Goal: Obtain resource: Download file/media

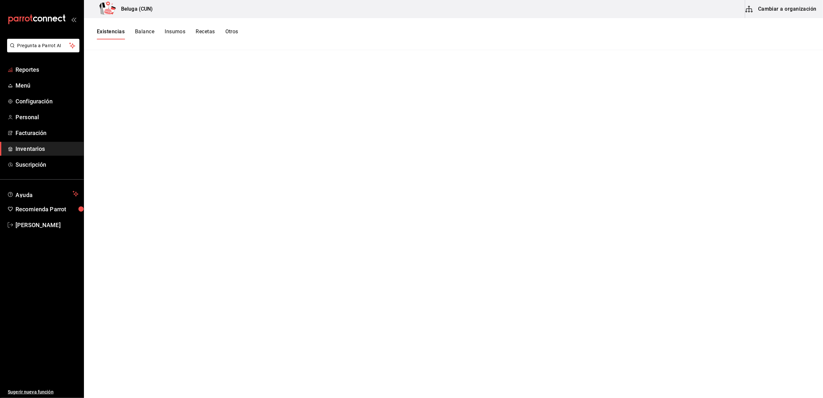
click at [23, 60] on li "Pregunta a Parrot AI" at bounding box center [42, 51] width 79 height 24
click at [27, 73] on span "Reportes" at bounding box center [47, 69] width 63 height 9
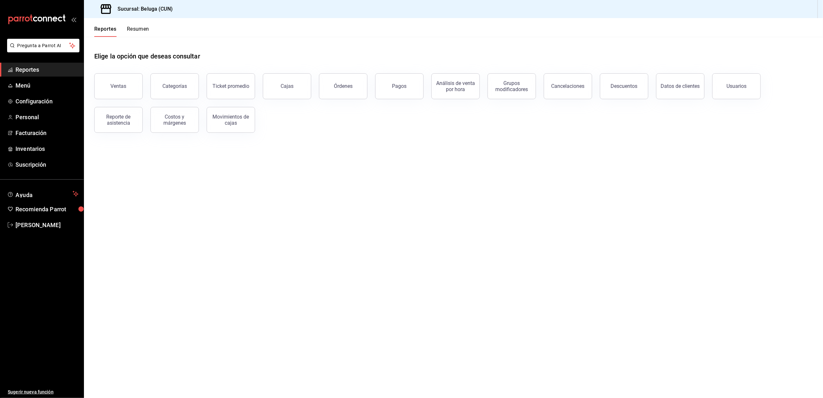
click at [28, 70] on span "Reportes" at bounding box center [47, 69] width 63 height 9
click at [35, 69] on span "Reportes" at bounding box center [47, 69] width 63 height 9
click at [39, 73] on span "Reportes" at bounding box center [47, 69] width 63 height 9
click at [118, 96] on button "Ventas" at bounding box center [118, 86] width 48 height 26
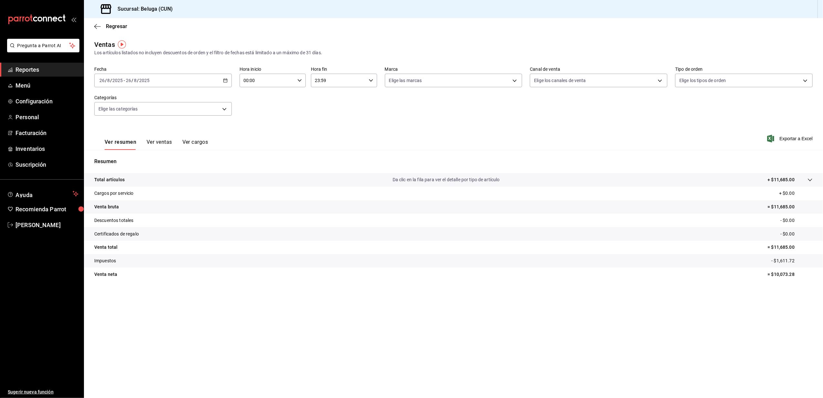
click at [230, 80] on div "[DATE] [DATE] - [DATE] [DATE]" at bounding box center [163, 81] width 138 height 14
click at [126, 157] on span "Rango de fechas" at bounding box center [125, 158] width 50 height 7
click at [169, 166] on abbr "18" at bounding box center [169, 166] width 4 height 5
click at [169, 180] on abbr "25" at bounding box center [169, 180] width 4 height 5
click at [299, 81] on icon "button" at bounding box center [300, 80] width 5 height 5
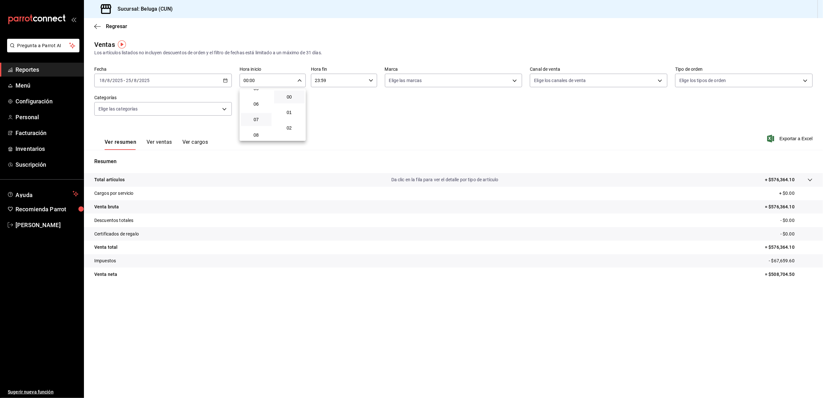
scroll to position [129, 0]
click at [258, 122] on span "10" at bounding box center [256, 122] width 23 height 5
type input "10:00"
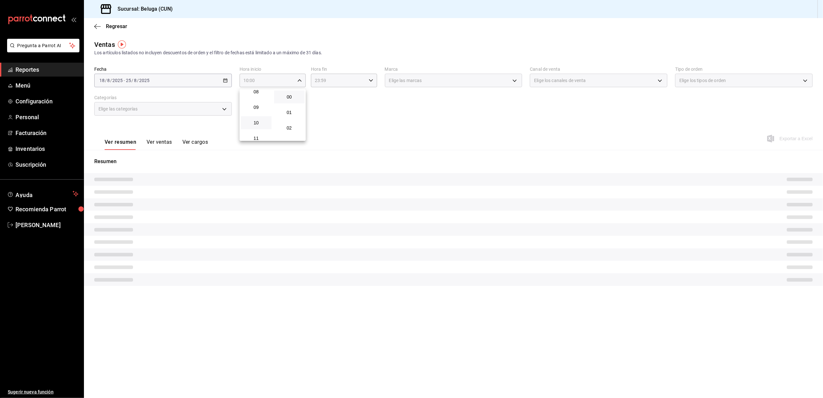
click at [325, 97] on div at bounding box center [411, 199] width 823 height 398
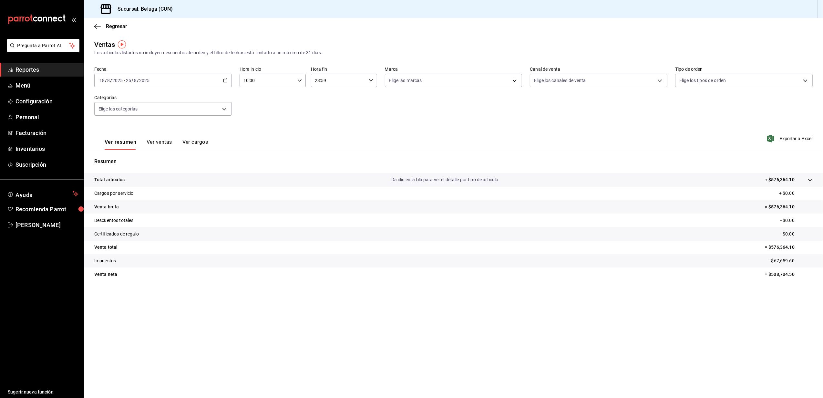
click at [357, 78] on input "23:59" at bounding box center [338, 80] width 55 height 13
click at [330, 98] on span "04" at bounding box center [327, 96] width 23 height 5
type input "04:59"
click at [291, 112] on div at bounding box center [411, 199] width 823 height 398
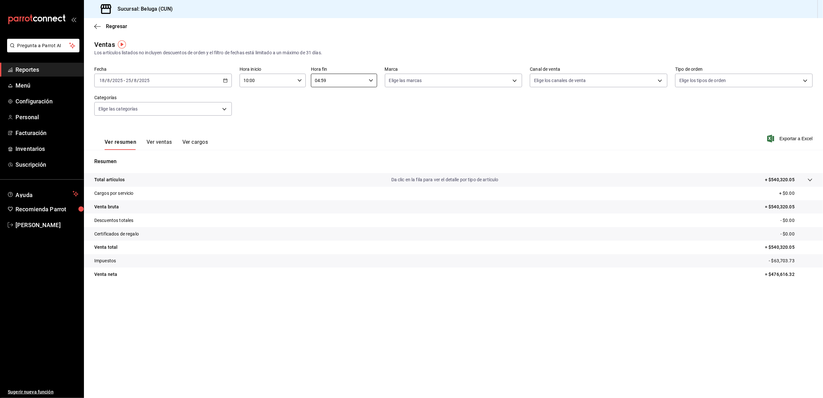
click at [224, 77] on div "[DATE] [DATE] - [DATE] [DATE]" at bounding box center [163, 81] width 138 height 14
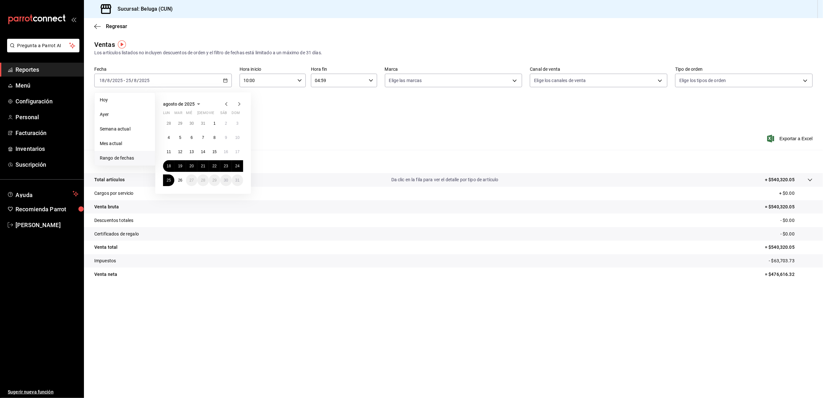
click at [300, 134] on div "Ver resumen Ver ventas Ver cargos Exportar a Excel" at bounding box center [453, 136] width 739 height 26
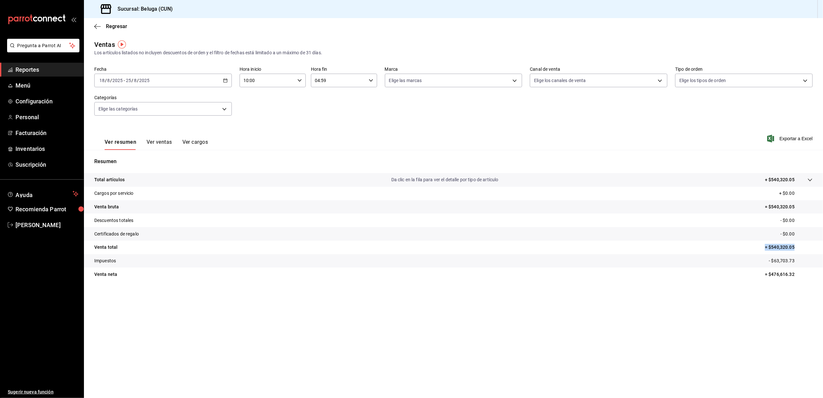
drag, startPoint x: 797, startPoint y: 247, endPoint x: 764, endPoint y: 247, distance: 33.0
click at [764, 247] on tr "Venta total = $540,320.05" at bounding box center [453, 248] width 739 height 14
copy p "= $540,320.05"
click at [276, 301] on main "Regresar Ventas Los artículos listados no incluyen descuentos de orden y el fil…" at bounding box center [453, 208] width 739 height 380
click at [201, 142] on button "Ver cargos" at bounding box center [196, 144] width 26 height 11
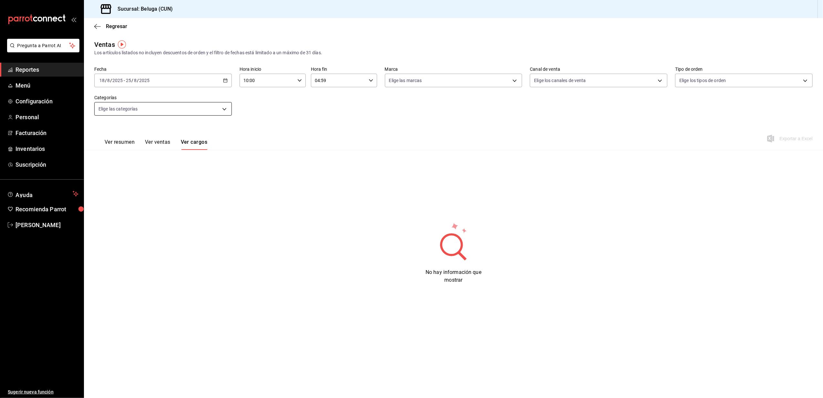
click at [218, 113] on body "Pregunta a Parrot AI Reportes Menú Configuración Personal Facturación Inventari…" at bounding box center [411, 199] width 823 height 398
click at [143, 136] on li "Ver todas" at bounding box center [163, 131] width 137 height 15
type input "9f55827c-5d1d-49dd-a06b-f890e1c97d46,76200984-1f3d-4ad7-a828-093dbbb6f79f,b3943…"
checkbox input "true"
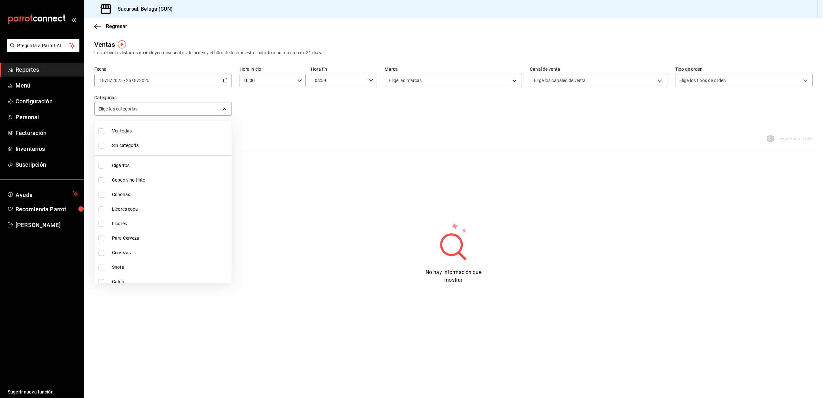
checkbox input "true"
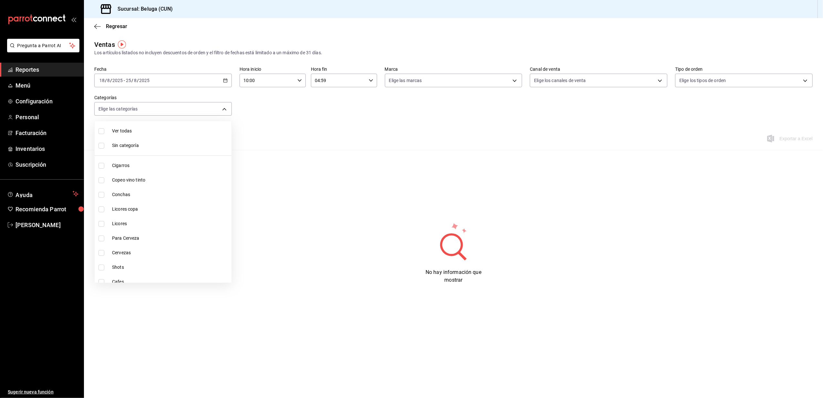
checkbox input "true"
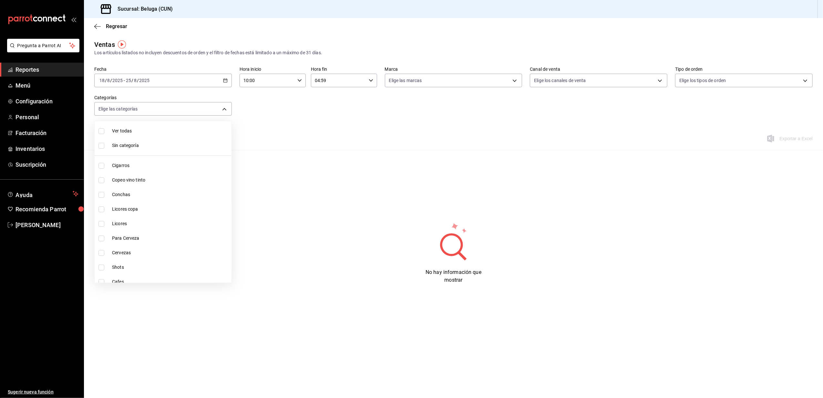
checkbox input "true"
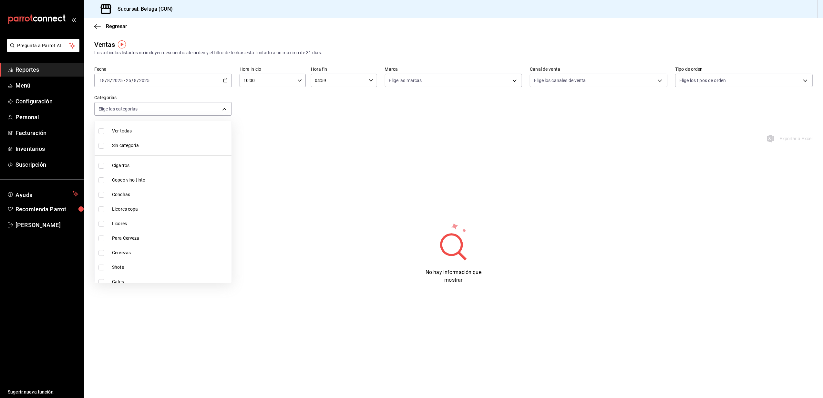
checkbox input "true"
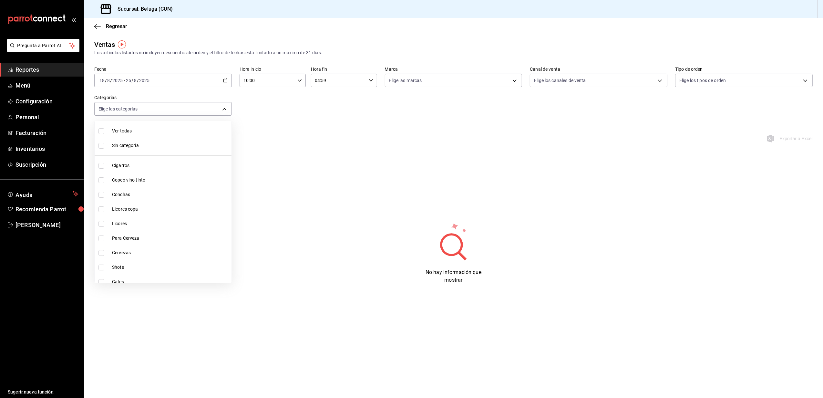
checkbox input "true"
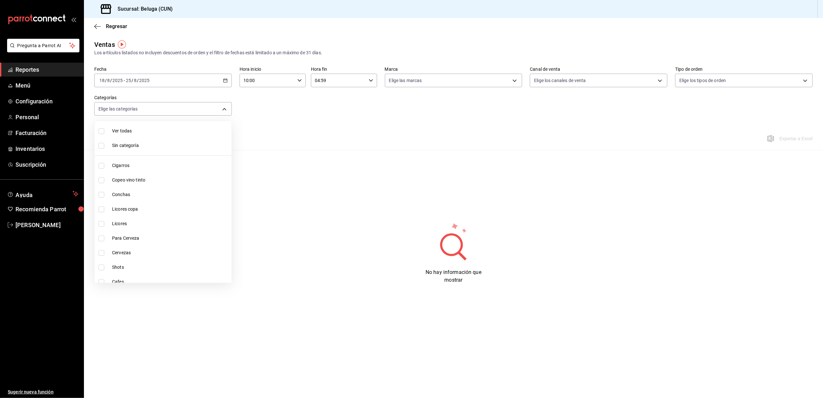
checkbox input "true"
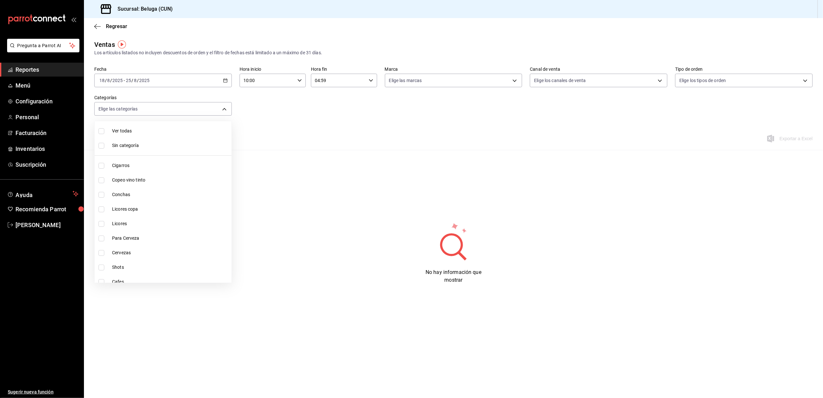
checkbox input "true"
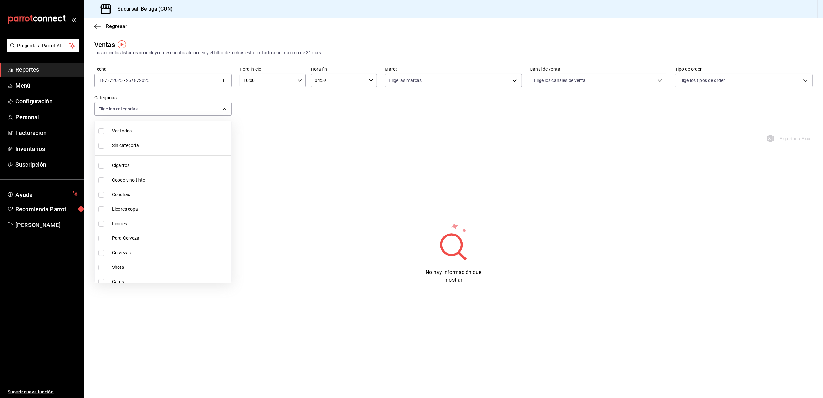
checkbox input "true"
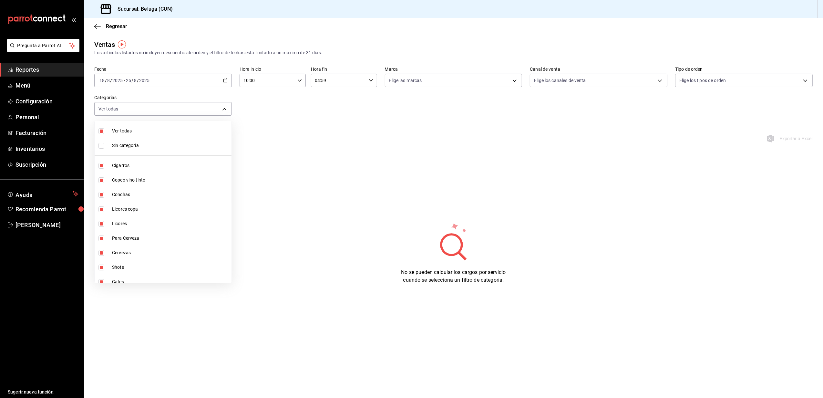
click at [136, 132] on span "Ver todas" at bounding box center [170, 131] width 117 height 7
checkbox input "false"
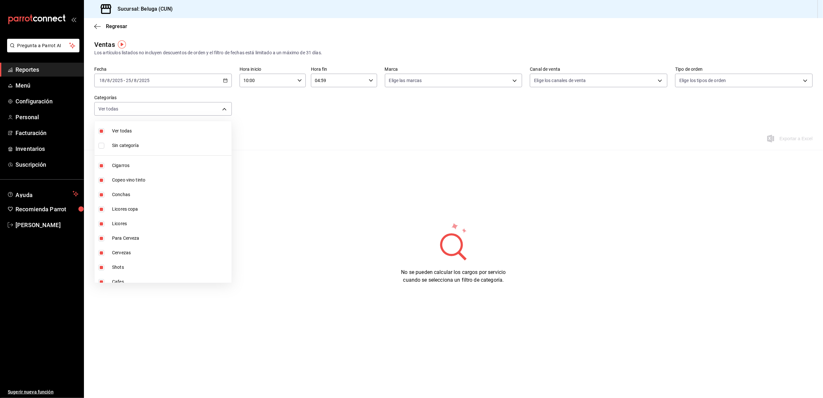
checkbox input "false"
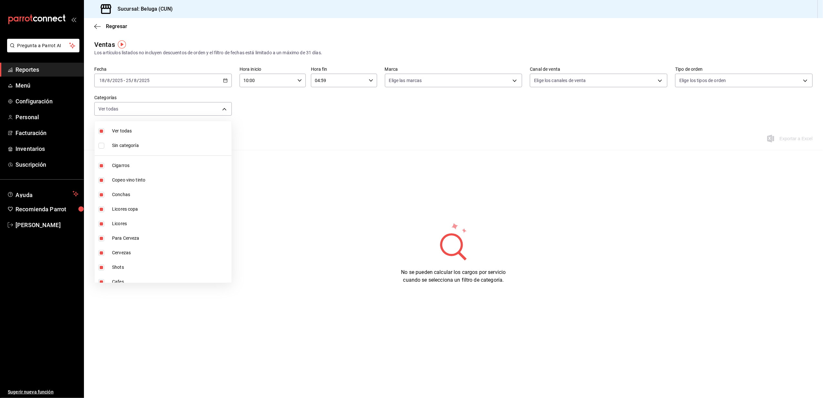
checkbox input "false"
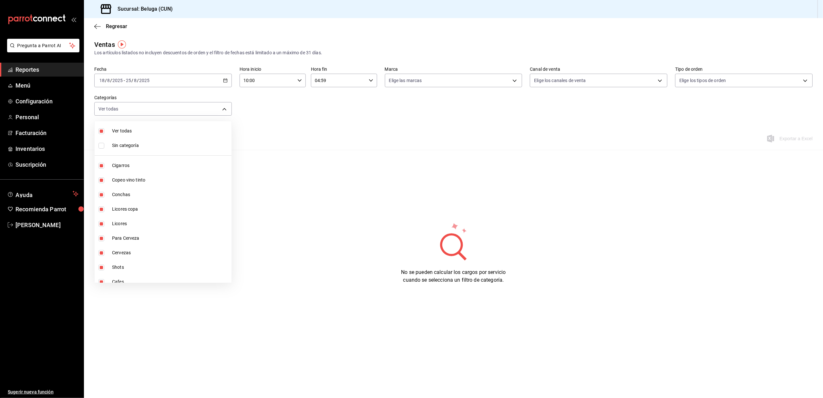
checkbox input "false"
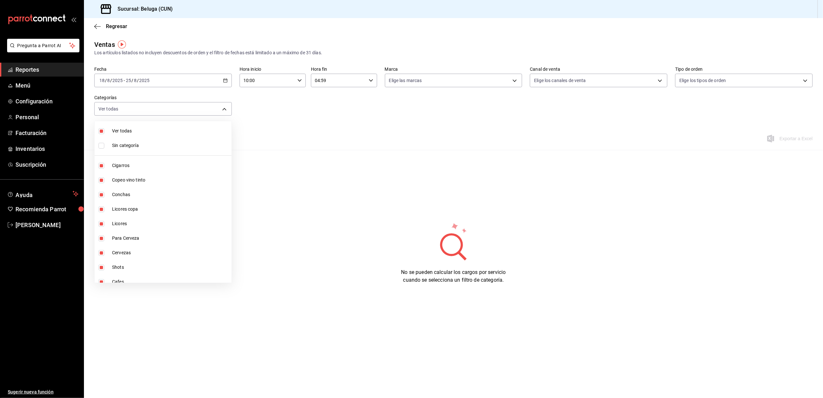
checkbox input "false"
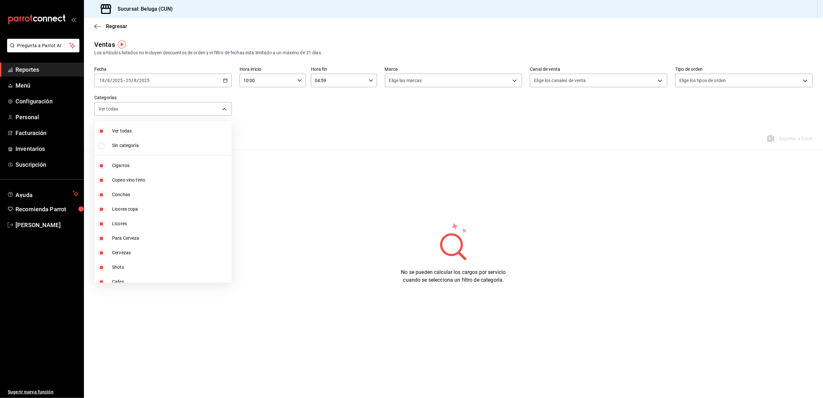
checkbox input "false"
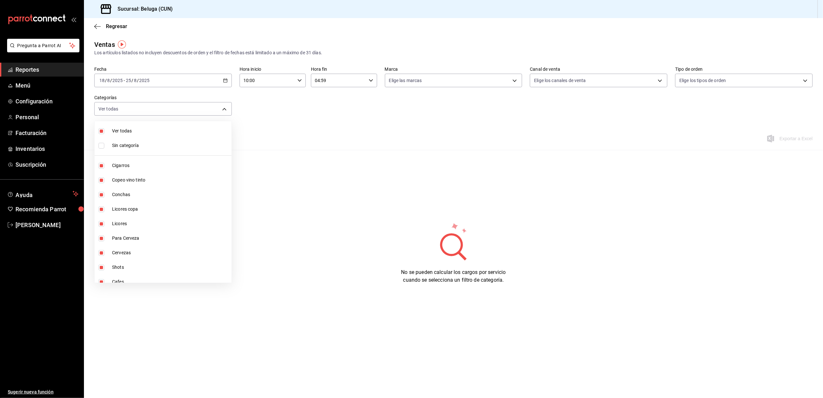
checkbox input "false"
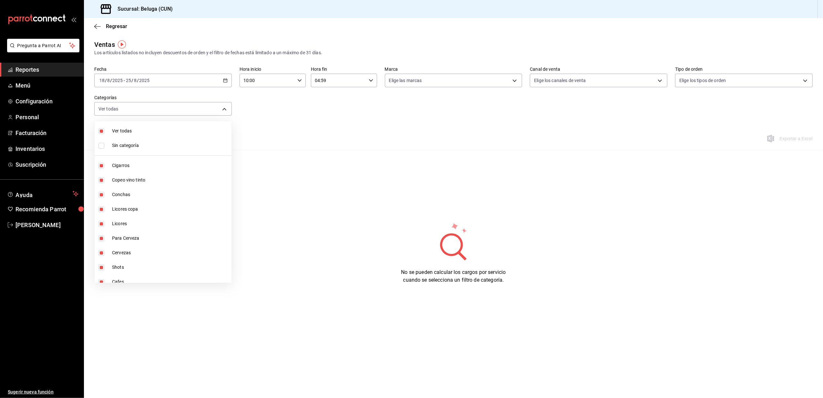
checkbox input "false"
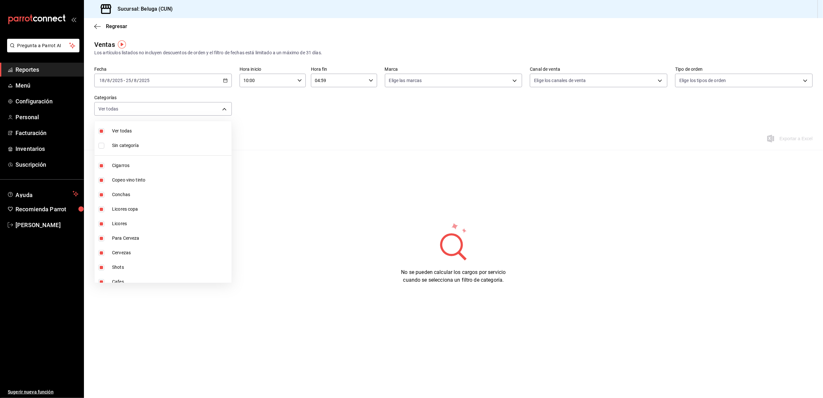
checkbox input "false"
click at [133, 182] on span "Copeo vino tinto" at bounding box center [170, 180] width 117 height 7
type input "76200984-1f3d-4ad7-a828-093dbbb6f79f"
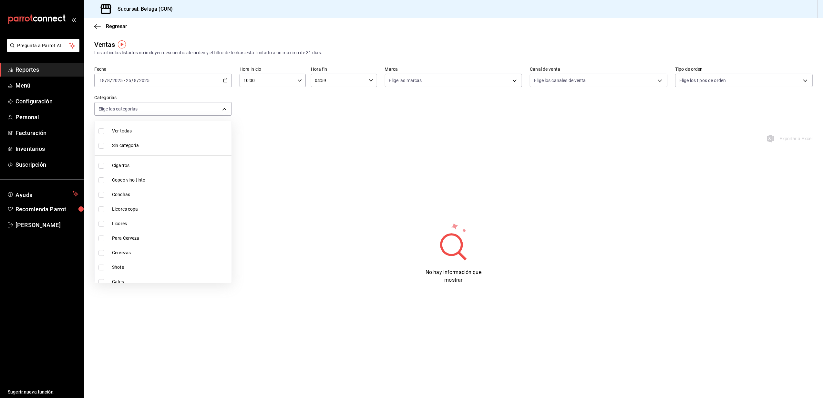
checkbox input "true"
click at [138, 181] on span "Copeo vino tinto" at bounding box center [170, 180] width 117 height 7
checkbox input "false"
click at [158, 271] on li "Entradas Frías" at bounding box center [163, 275] width 137 height 15
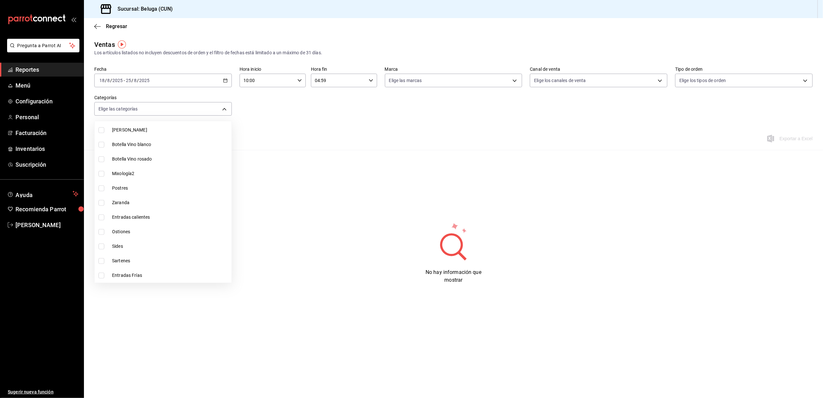
type input "fda2504e-28b4-48cf-8d05-e24afc3b6e89"
checkbox input "true"
click at [128, 258] on span "Sartenes" at bounding box center [170, 260] width 117 height 7
type input "fda2504e-28b4-48cf-8d05-e24afc3b6e89,3534ce6f-9356-437a-ba55-311c74ed78b6"
checkbox input "true"
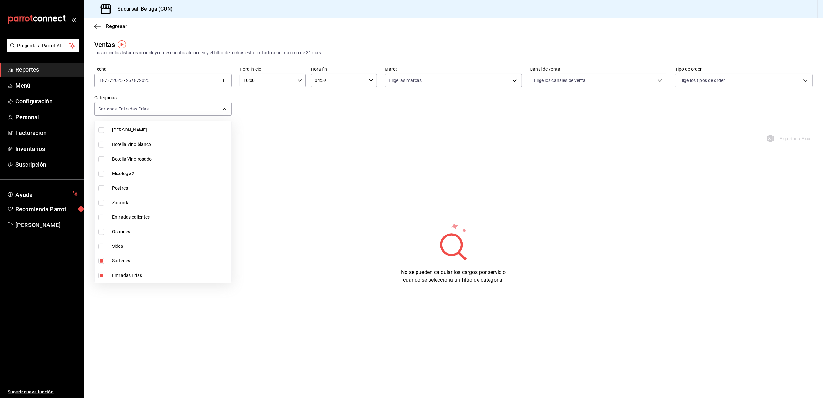
click at [134, 246] on span "Sides" at bounding box center [170, 246] width 117 height 7
type input "fda2504e-28b4-48cf-8d05-e24afc3b6e89,3534ce6f-9356-437a-ba55-311c74ed78b6,85d6c…"
checkbox input "true"
click at [136, 204] on span "Zaranda" at bounding box center [170, 202] width 117 height 7
type input "fda2504e-28b4-48cf-8d05-e24afc3b6e89,3534ce6f-9356-437a-ba55-311c74ed78b6,85d6c…"
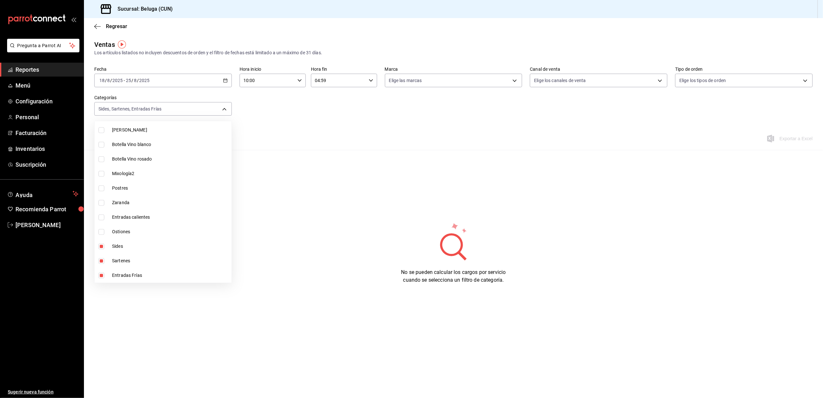
checkbox input "true"
click at [146, 220] on span "Entradas calientes" at bounding box center [170, 217] width 117 height 7
type input "fda2504e-28b4-48cf-8d05-e24afc3b6e89,3534ce6f-9356-437a-ba55-311c74ed78b6,85d6c…"
checkbox input "true"
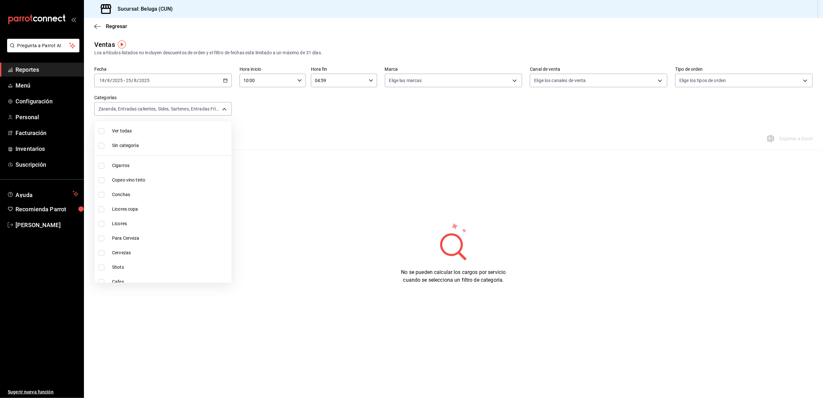
click at [343, 236] on div at bounding box center [411, 199] width 823 height 398
click at [155, 142] on button "Ver ventas" at bounding box center [158, 144] width 26 height 11
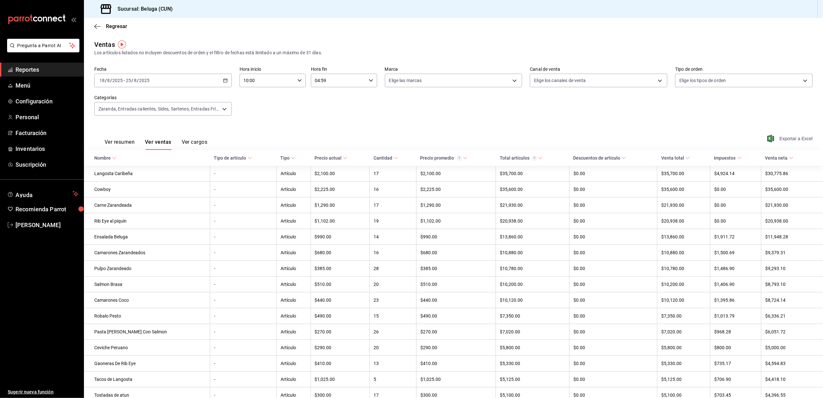
click at [776, 138] on span "Exportar a Excel" at bounding box center [791, 139] width 44 height 8
click at [587, 115] on div "Fecha [DATE] [DATE] - [DATE] [DATE] Hora inicio 10:00 Hora inicio Hora fin 04:5…" at bounding box center [453, 95] width 719 height 57
click at [226, 110] on body "Pregunta a Parrot AI Reportes Menú Configuración Personal Facturación Inventari…" at bounding box center [411, 199] width 823 height 398
click at [130, 132] on span "Ver todas" at bounding box center [170, 131] width 116 height 7
type input "9f55827c-5d1d-49dd-a06b-f890e1c97d46,76200984-1f3d-4ad7-a828-093dbbb6f79f,b3943…"
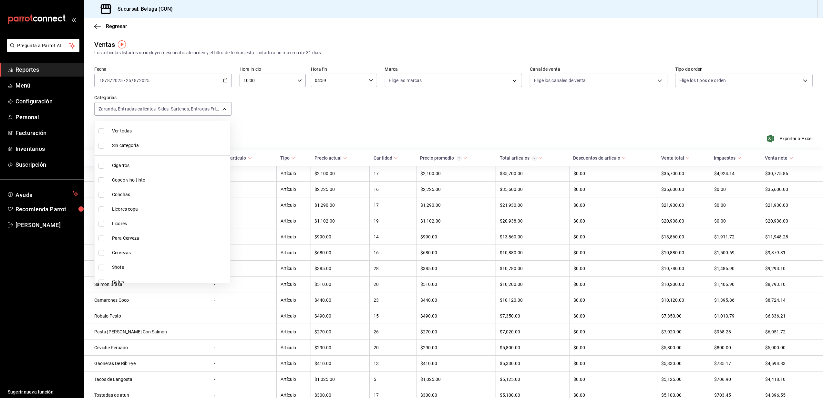
checkbox input "true"
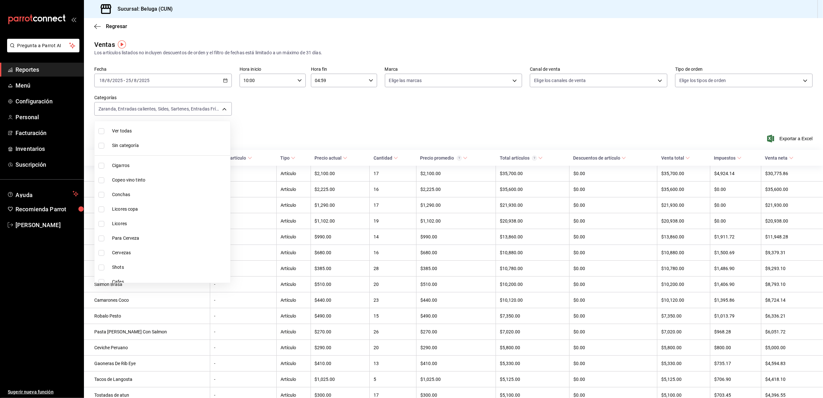
checkbox input "true"
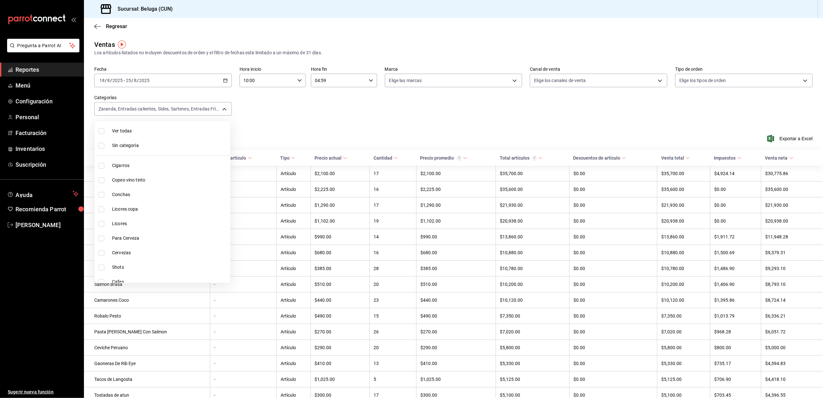
checkbox input "true"
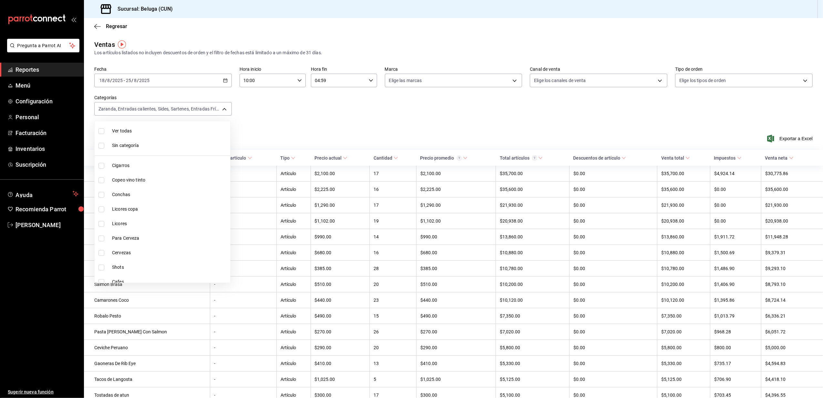
checkbox input "true"
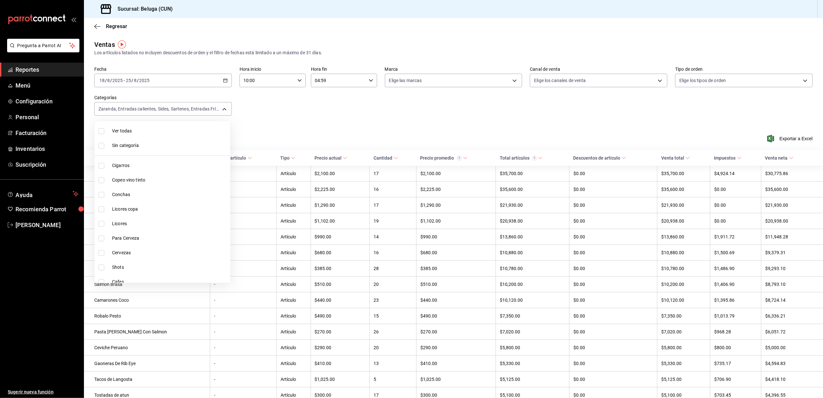
checkbox input "true"
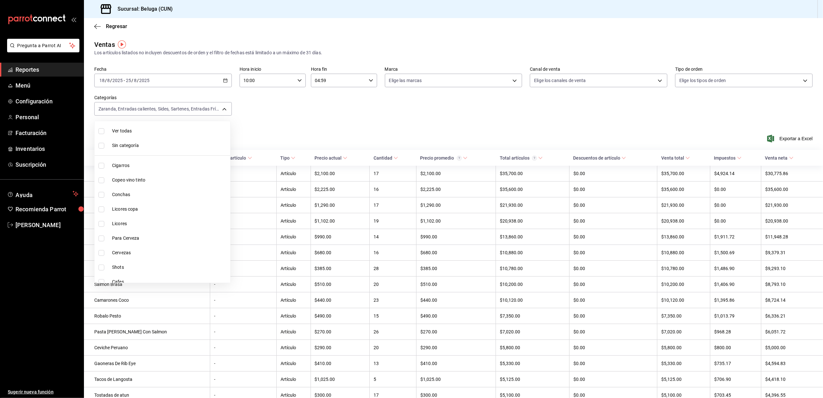
checkbox input "true"
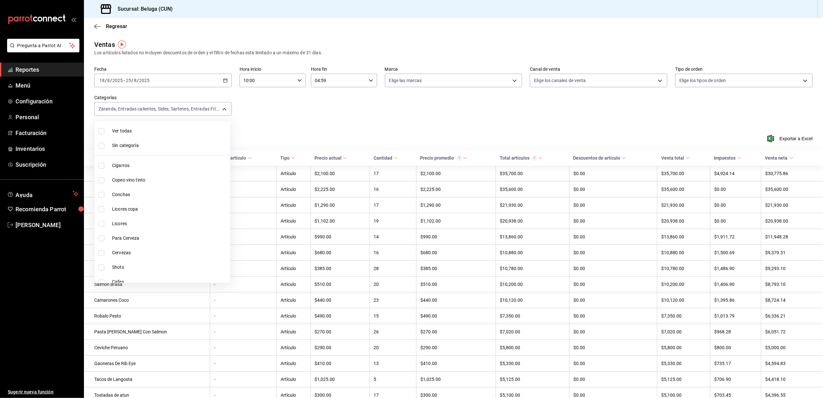
checkbox input "true"
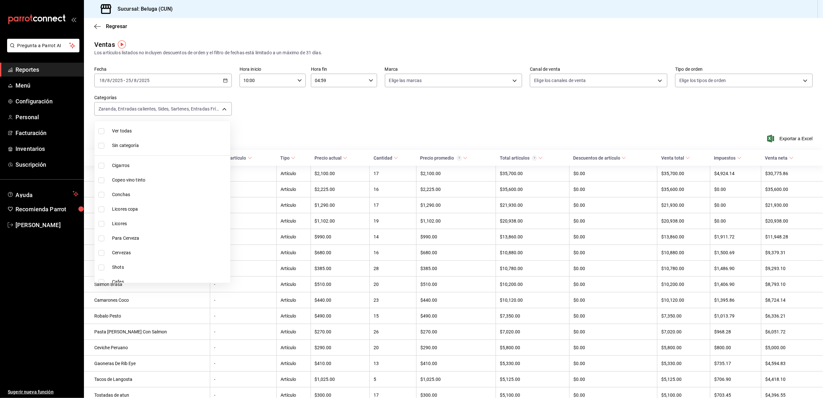
checkbox input "true"
click at [132, 132] on span "Ver todas" at bounding box center [170, 131] width 116 height 7
checkbox input "false"
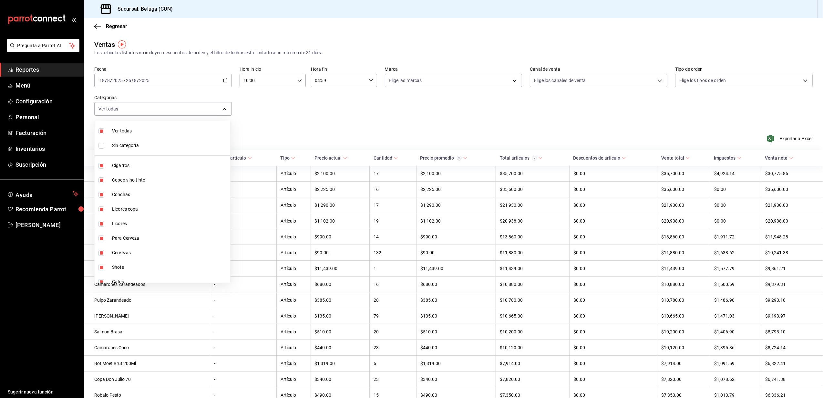
checkbox input "false"
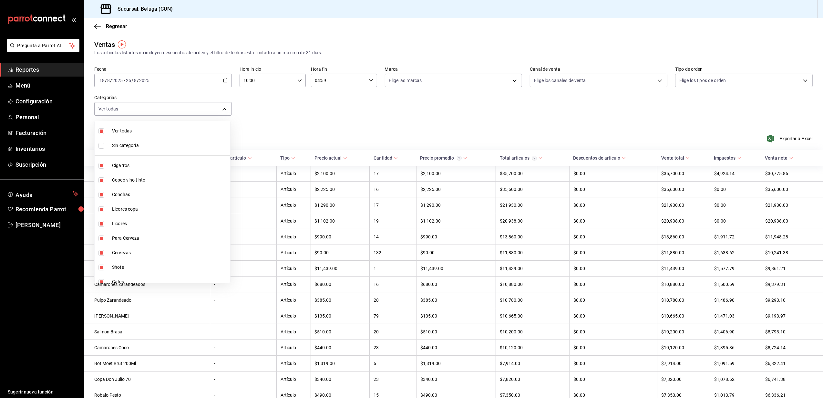
checkbox input "false"
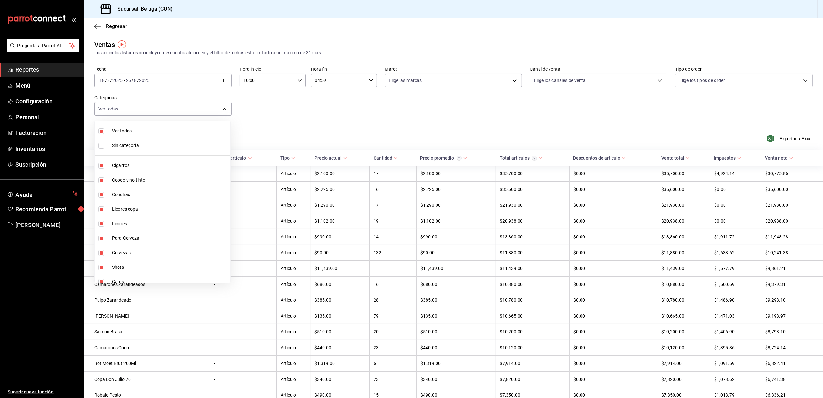
checkbox input "false"
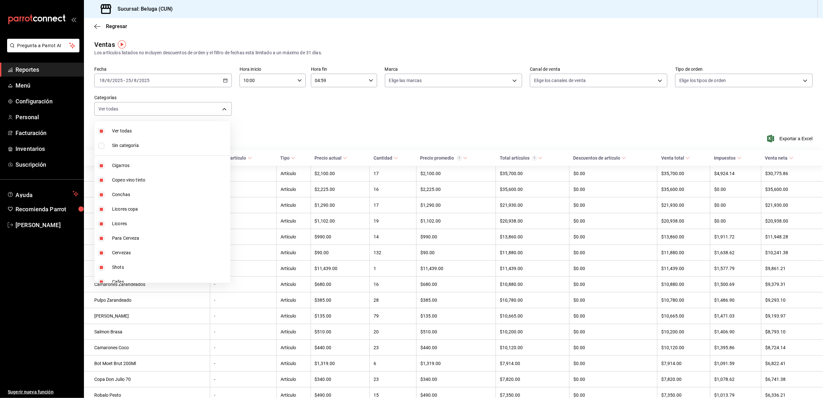
checkbox input "false"
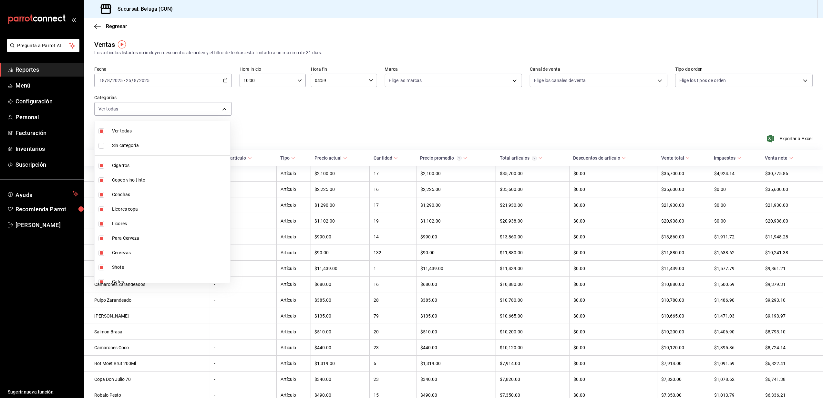
checkbox input "false"
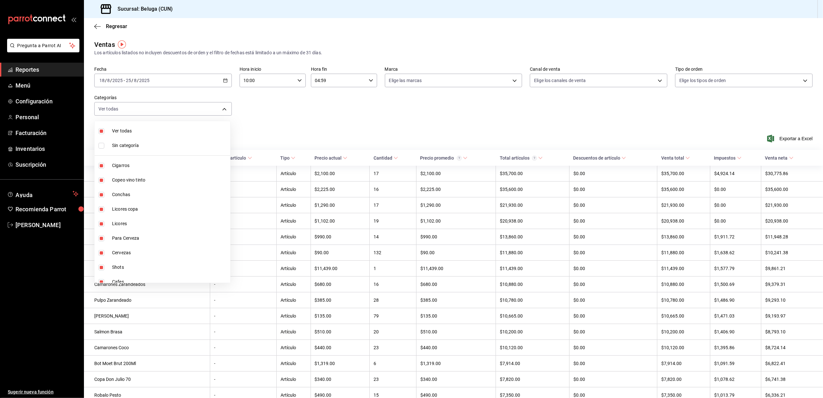
checkbox input "false"
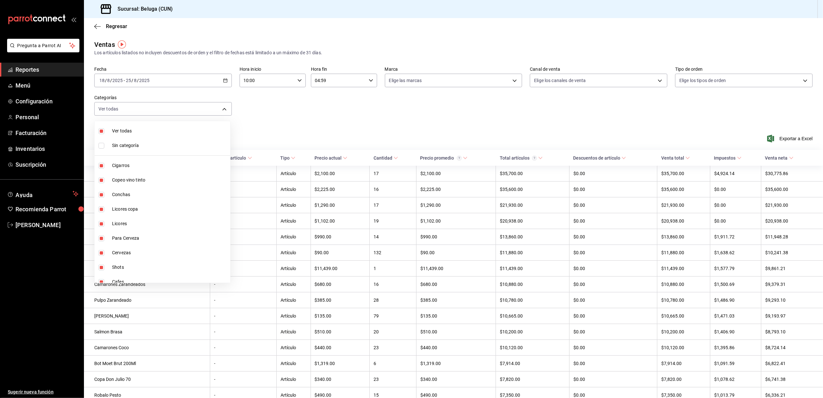
checkbox input "false"
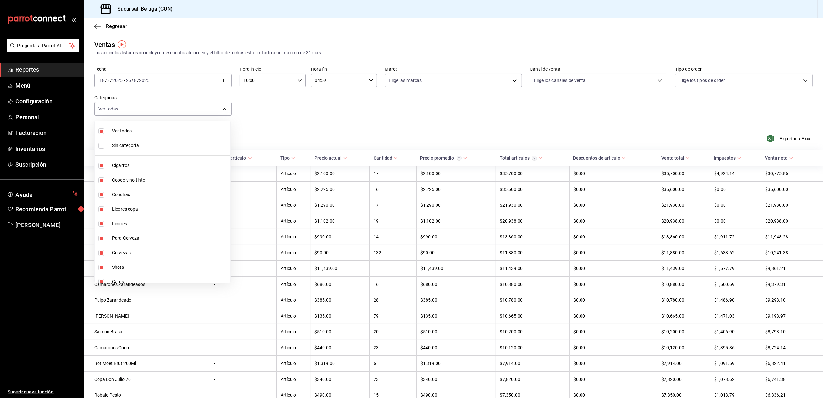
checkbox input "false"
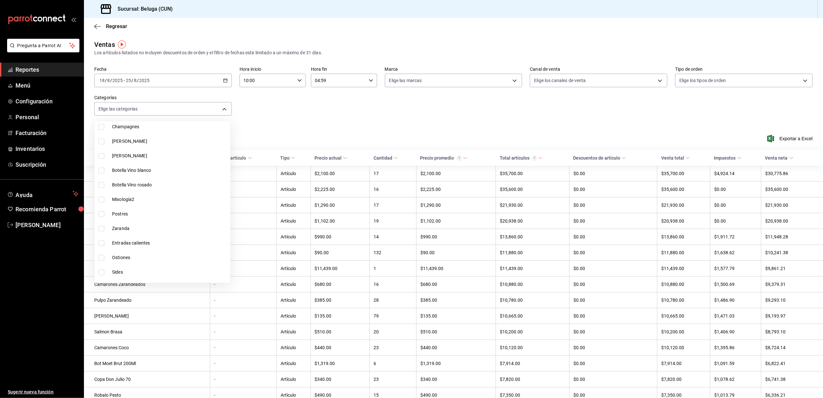
scroll to position [472, 0]
click at [129, 189] on span "Postres" at bounding box center [170, 188] width 116 height 7
type input "f4415eba-06e2-4763-b9cc-78627d40cafd"
checkbox input "true"
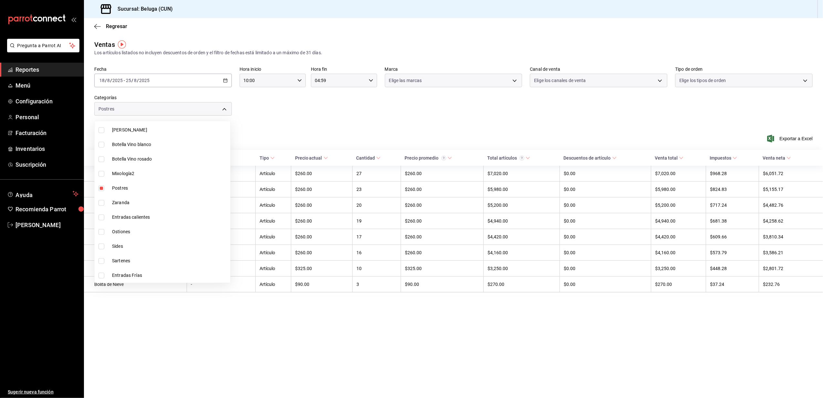
click at [311, 121] on div at bounding box center [411, 199] width 823 height 398
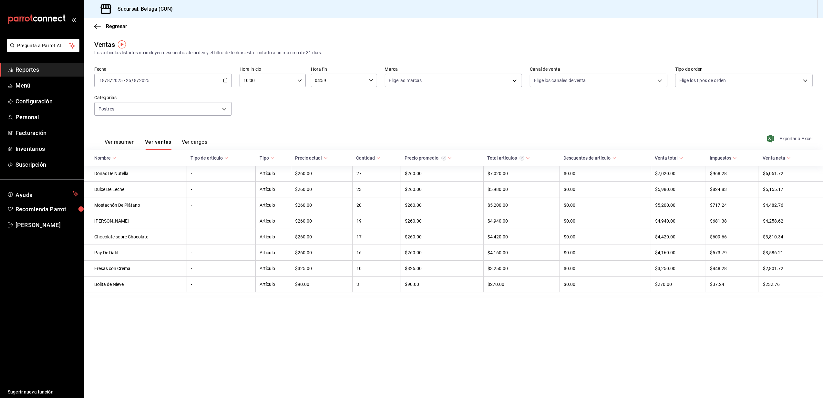
click at [792, 138] on span "Exportar a Excel" at bounding box center [791, 139] width 44 height 8
click at [226, 111] on body "Pregunta a Parrot AI Reportes Menú Configuración Personal Facturación Inventari…" at bounding box center [411, 199] width 823 height 398
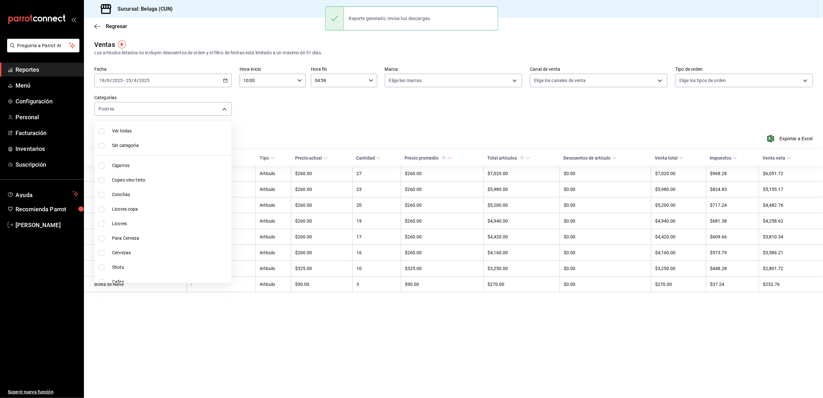
click at [148, 133] on span "Ver todas" at bounding box center [170, 131] width 117 height 7
type input "9f55827c-5d1d-49dd-a06b-f890e1c97d46,76200984-1f3d-4ad7-a828-093dbbb6f79f,b3943…"
checkbox input "true"
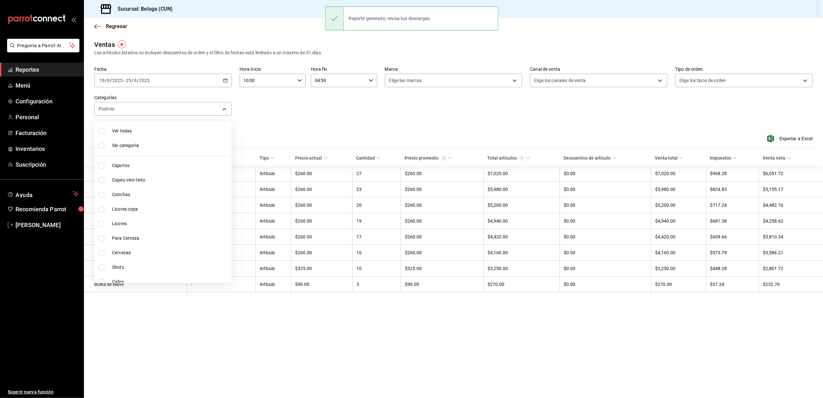
checkbox input "true"
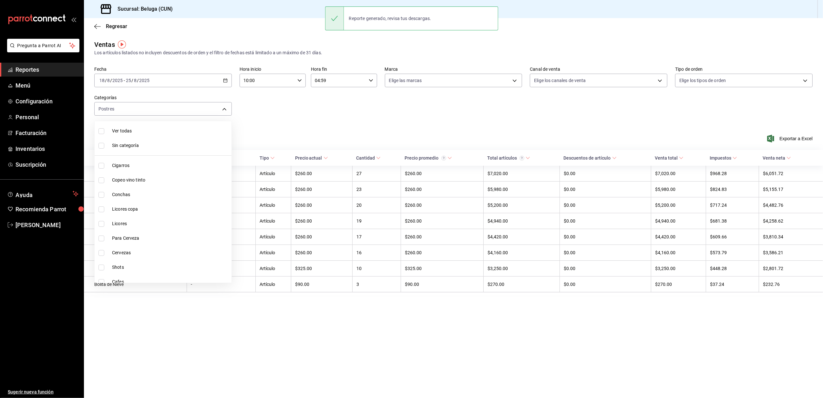
checkbox input "true"
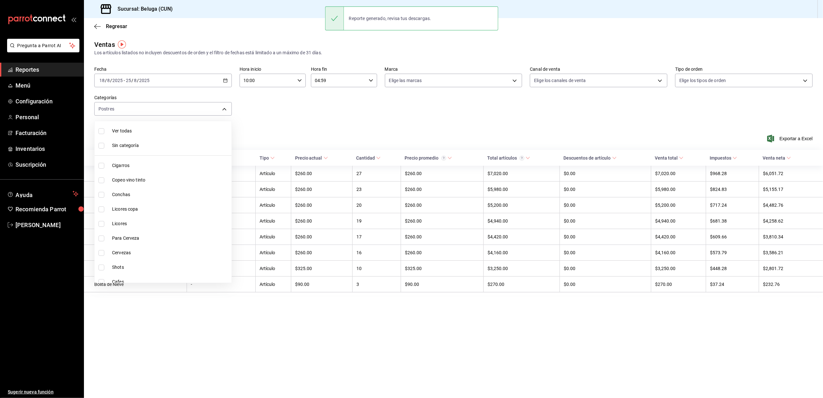
checkbox input "true"
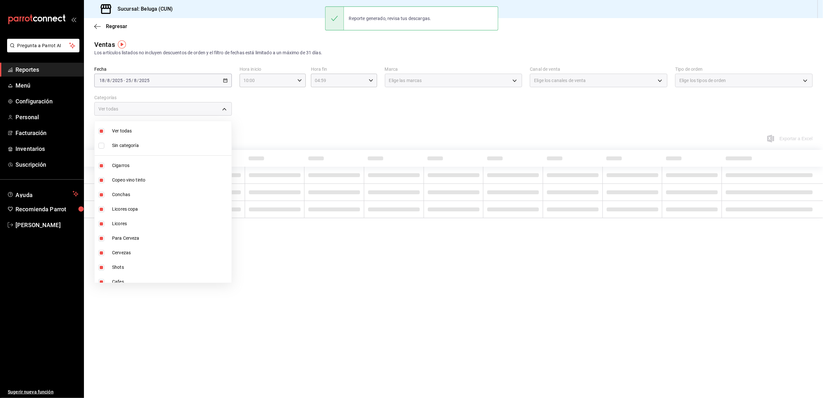
click at [148, 133] on span "Ver todas" at bounding box center [170, 131] width 117 height 7
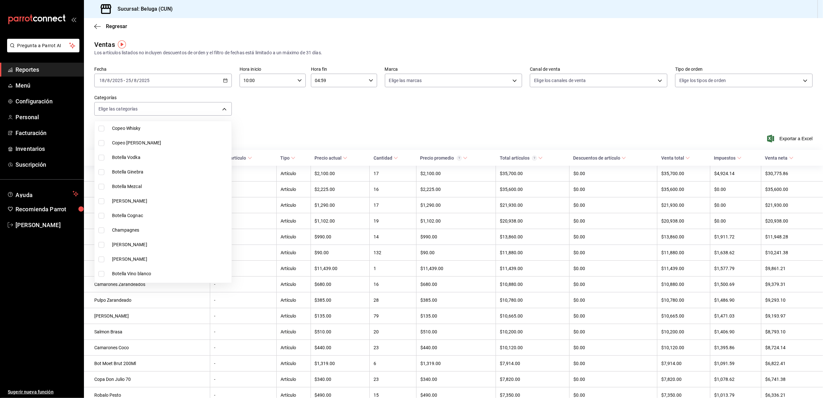
scroll to position [299, 0]
click at [148, 189] on span "Copeo [PERSON_NAME]" at bounding box center [170, 186] width 117 height 7
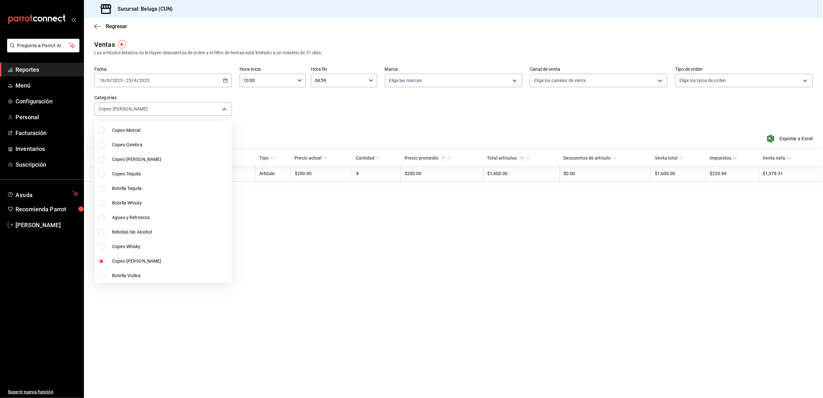
scroll to position [213, 0]
click at [154, 172] on span "Copeo [PERSON_NAME]" at bounding box center [170, 170] width 117 height 7
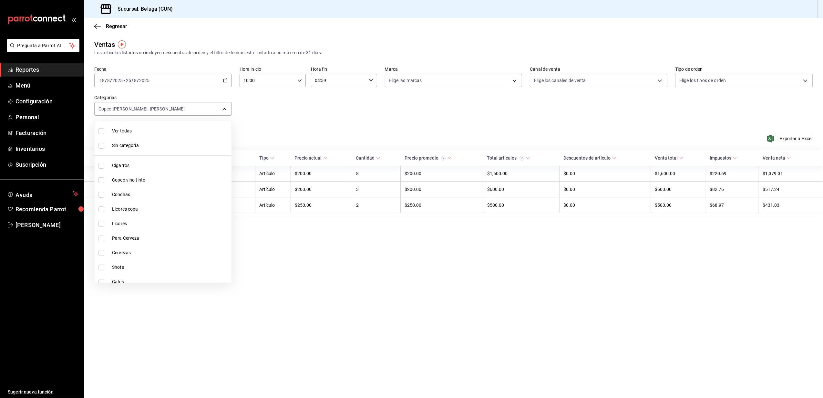
click at [155, 180] on span "Copeo vino tinto" at bounding box center [170, 180] width 117 height 7
click at [319, 291] on div at bounding box center [411, 199] width 823 height 398
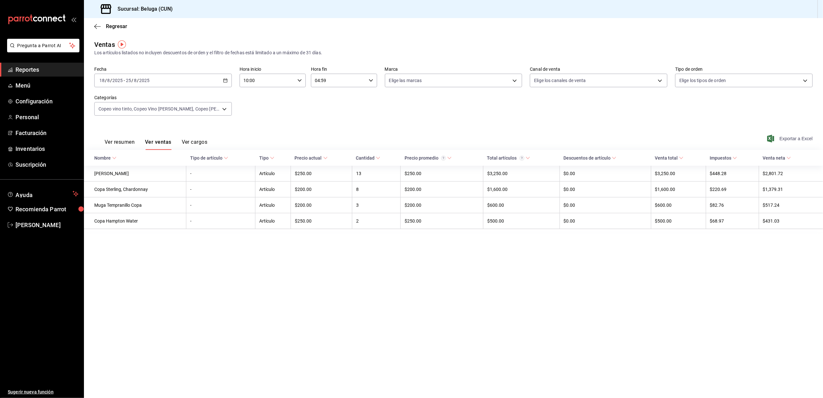
click at [800, 139] on span "Exportar a Excel" at bounding box center [791, 139] width 44 height 8
click at [224, 109] on body "Pregunta a Parrot AI Reportes Menú Configuración Personal Facturación Inventari…" at bounding box center [411, 199] width 823 height 398
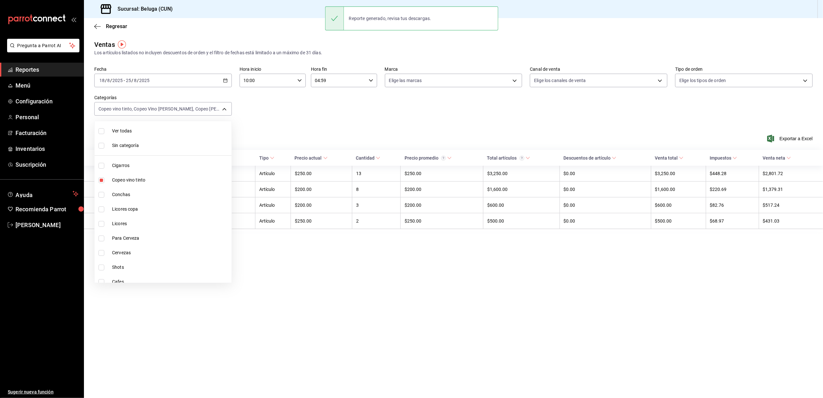
click at [147, 129] on span "Ver todas" at bounding box center [170, 131] width 117 height 7
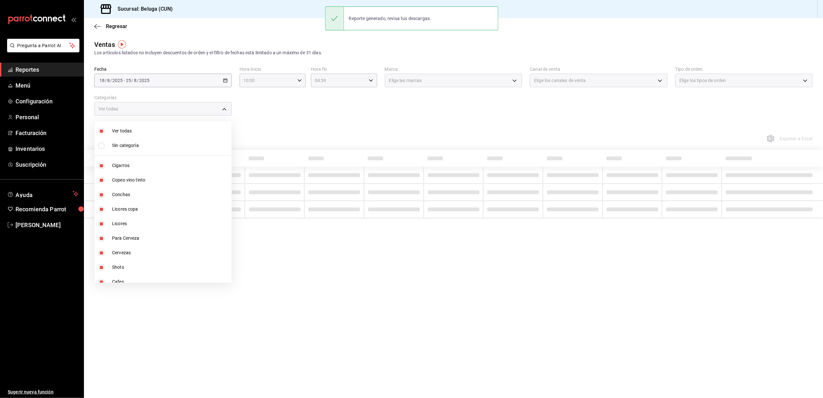
click at [147, 129] on span "Ver todas" at bounding box center [170, 131] width 117 height 7
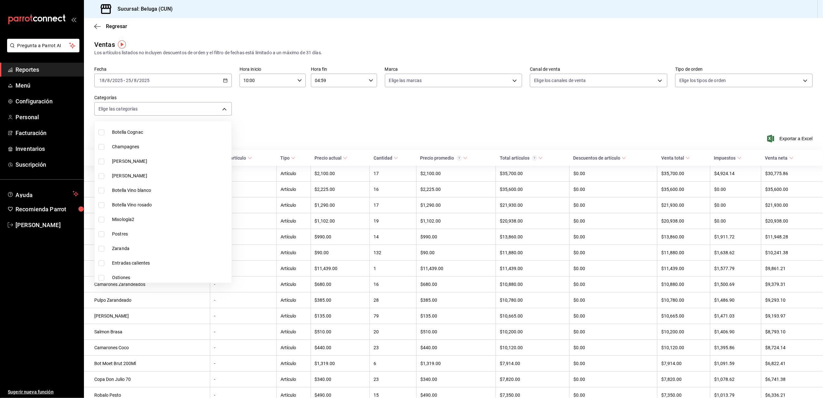
scroll to position [431, 0]
click at [135, 165] on li "[PERSON_NAME]" at bounding box center [163, 171] width 137 height 15
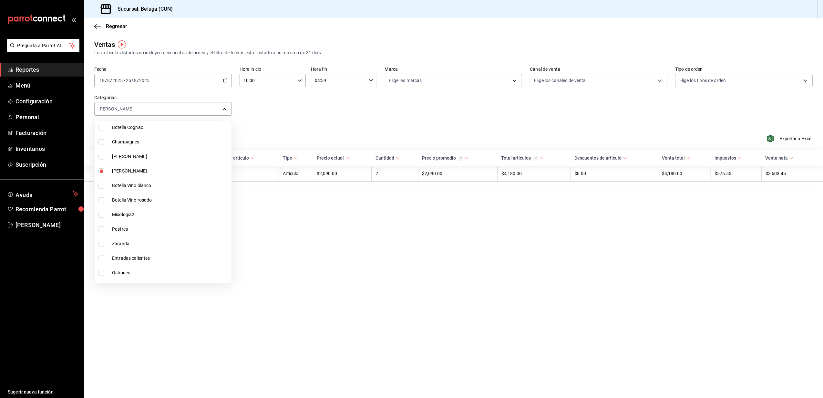
click at [153, 183] on span "Botella Vino blanco" at bounding box center [170, 185] width 117 height 7
click at [152, 200] on span "Botella Vino rosado" at bounding box center [170, 200] width 117 height 7
click at [309, 285] on div at bounding box center [411, 199] width 823 height 398
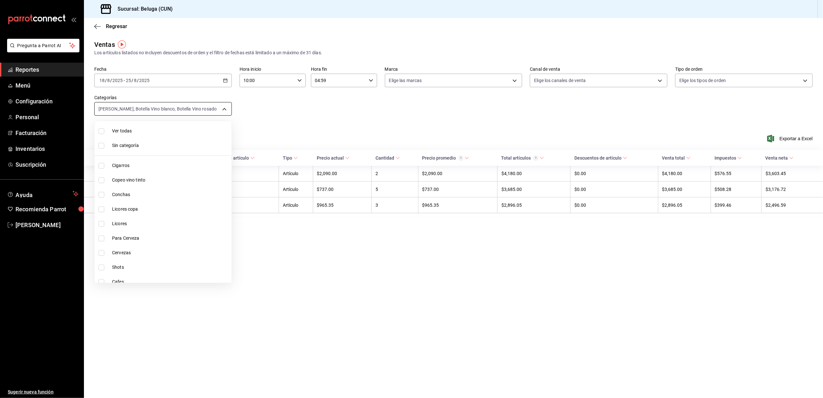
click at [195, 115] on body "Pregunta a Parrot AI Reportes Menú Configuración Personal Facturación Inventari…" at bounding box center [411, 199] width 823 height 398
click at [141, 159] on span "[PERSON_NAME]" at bounding box center [170, 156] width 117 height 7
click at [346, 302] on div at bounding box center [411, 199] width 823 height 398
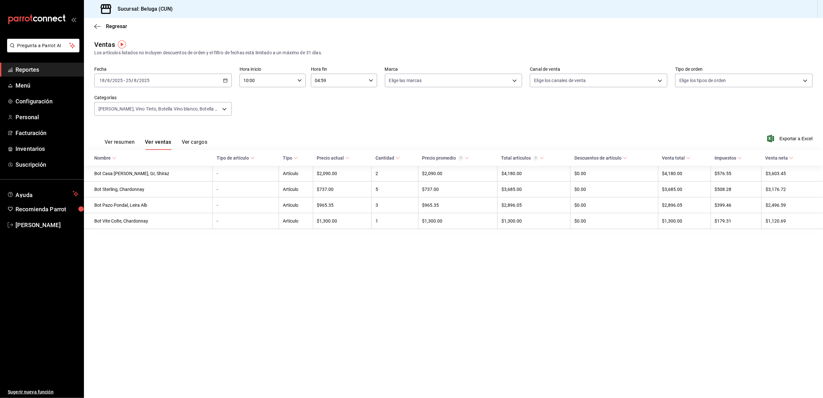
click at [782, 142] on div "Ver resumen Ver ventas Ver cargos Exportar a Excel" at bounding box center [453, 136] width 739 height 26
click at [787, 140] on span "Exportar a Excel" at bounding box center [791, 139] width 44 height 8
click at [313, 101] on div "Fecha [DATE] [DATE] - [DATE] [DATE] Hora inicio 10:00 Hora inicio Hora fin 04:5…" at bounding box center [453, 95] width 719 height 57
click at [217, 113] on body "Pregunta a Parrot AI Reportes Menú Configuración Personal Facturación Inventari…" at bounding box center [411, 199] width 823 height 398
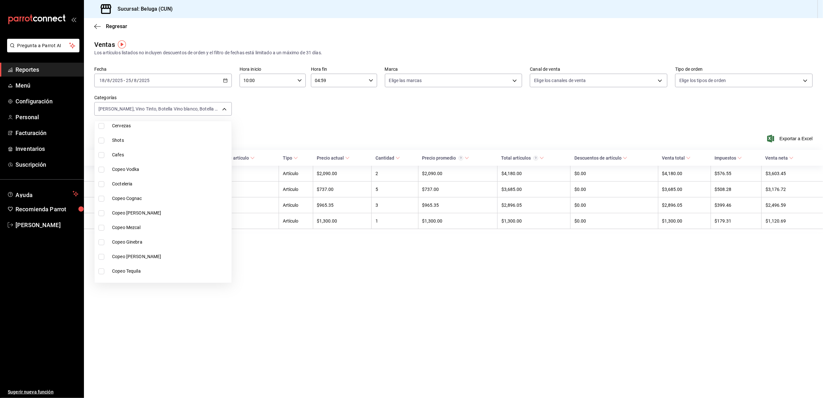
scroll to position [0, 0]
click at [171, 131] on span "Ver todas" at bounding box center [170, 131] width 117 height 7
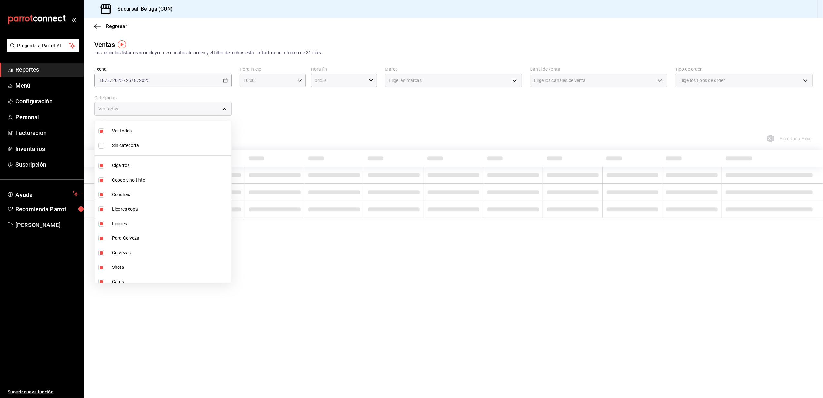
click at [171, 131] on span "Ver todas" at bounding box center [170, 131] width 117 height 7
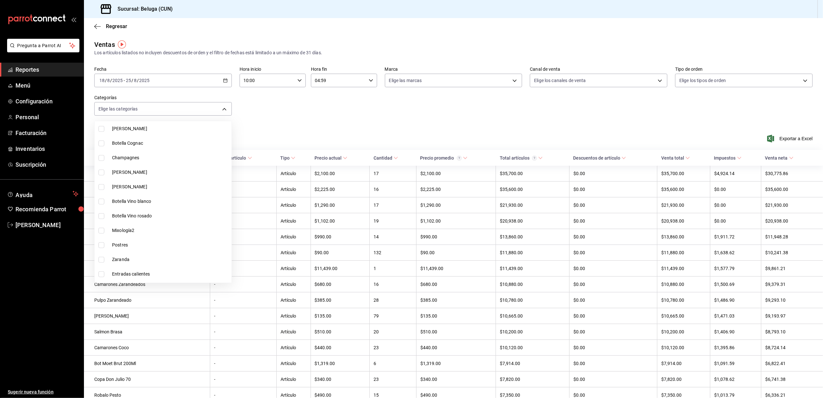
scroll to position [472, 0]
click at [149, 173] on span "Mixología2" at bounding box center [170, 173] width 117 height 7
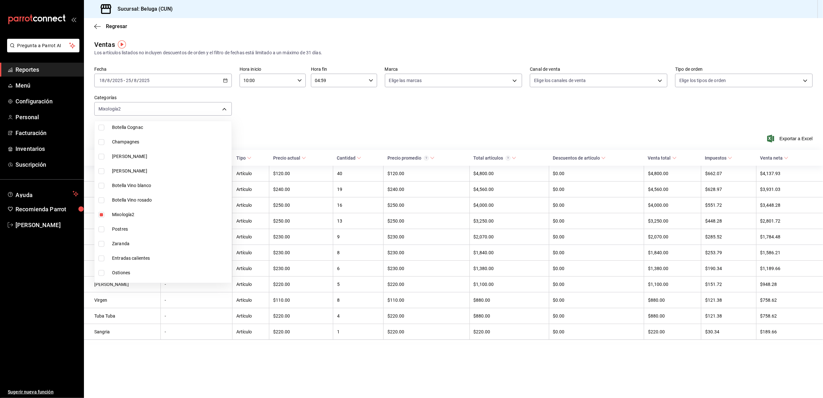
scroll to position [472, 0]
click at [438, 137] on div at bounding box center [411, 199] width 823 height 398
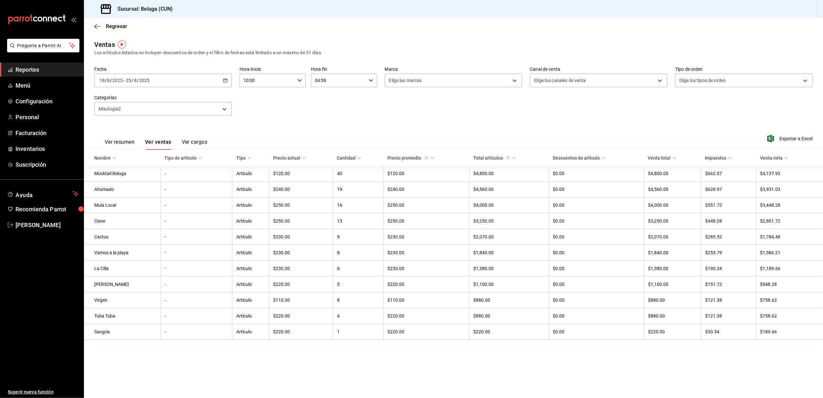
click at [790, 134] on div "Ver resumen Ver ventas Ver cargos Exportar a Excel" at bounding box center [453, 136] width 739 height 26
click at [794, 139] on span "Exportar a Excel" at bounding box center [791, 139] width 44 height 8
click at [396, 144] on div "Ver resumen Ver ventas Ver cargos Exportar a Excel" at bounding box center [453, 136] width 739 height 26
click at [268, 110] on div "Fecha [DATE] [DATE] - [DATE] [DATE] Hora inicio 10:00 Hora inicio Hora fin 04:5…" at bounding box center [453, 95] width 719 height 57
click at [223, 106] on body "Pregunta a Parrot AI Reportes Menú Configuración Personal Facturación Inventari…" at bounding box center [411, 199] width 823 height 398
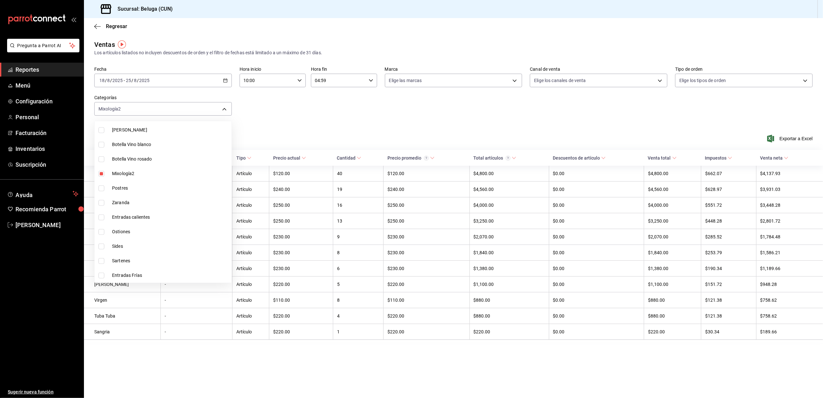
click at [123, 173] on span "Mixología2" at bounding box center [170, 173] width 117 height 7
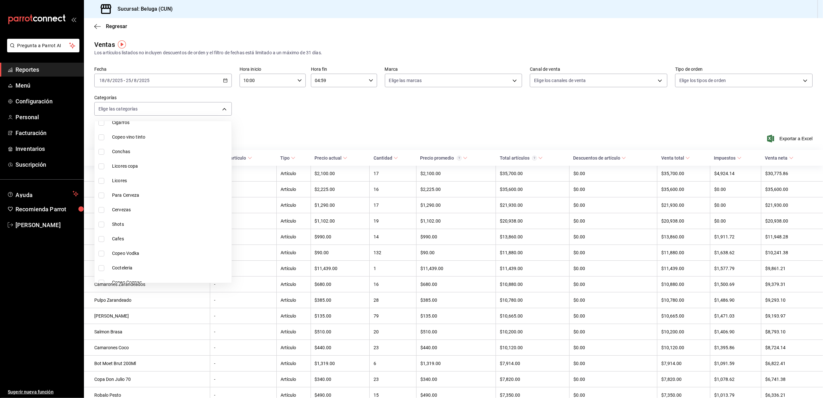
scroll to position [86, 0]
click at [142, 197] on span "Cafes" at bounding box center [170, 196] width 117 height 7
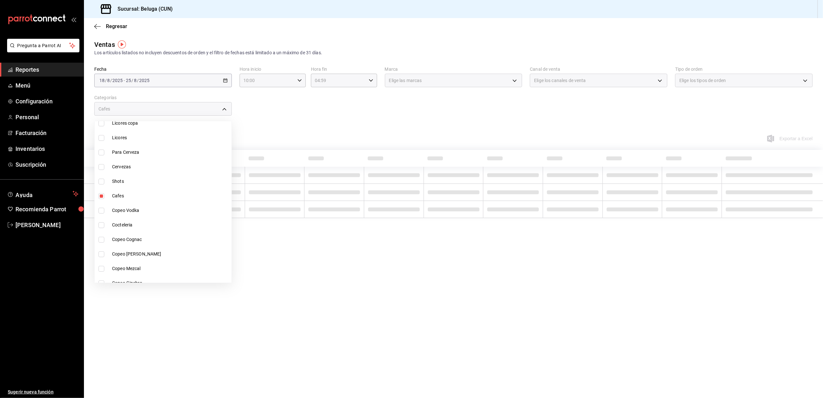
click at [292, 105] on div at bounding box center [411, 199] width 823 height 398
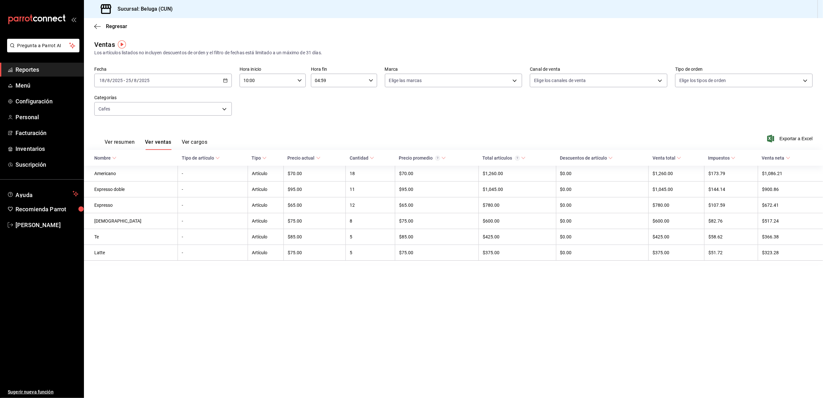
click at [167, 100] on div "Cafes 20dcab4d-973c-4646-b2a3-5f6308c44c89" at bounding box center [163, 108] width 138 height 16
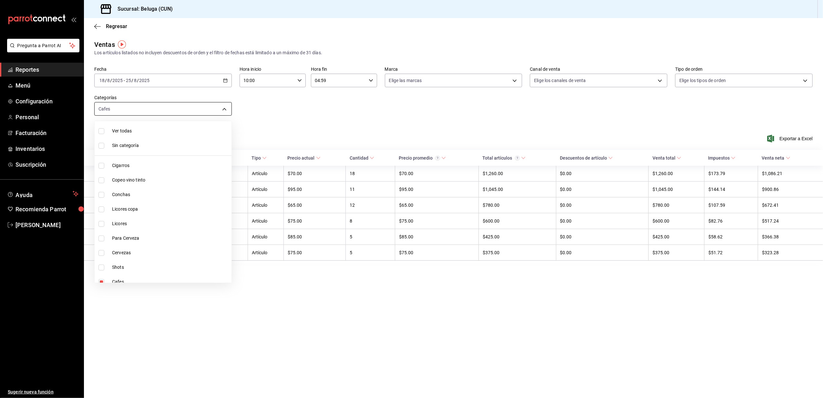
click at [169, 103] on body "Pregunta a Parrot AI Reportes Menú Configuración Personal Facturación Inventari…" at bounding box center [411, 199] width 823 height 398
click at [158, 322] on div at bounding box center [411, 199] width 823 height 398
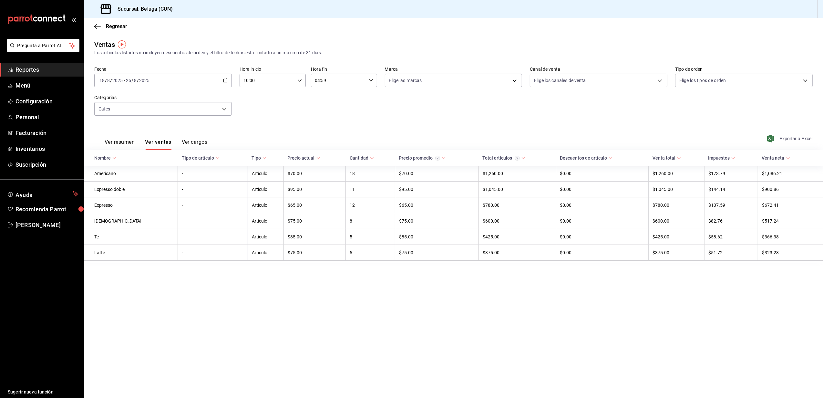
click at [803, 140] on span "Exportar a Excel" at bounding box center [791, 139] width 44 height 8
drag, startPoint x: 246, startPoint y: 114, endPoint x: 228, endPoint y: 110, distance: 18.4
click at [246, 113] on div "Fecha [DATE] [DATE] - [DATE] [DATE] Hora inicio 10:00 Hora inicio Hora fin 04:5…" at bounding box center [453, 95] width 719 height 57
click at [223, 107] on body "Pregunta a Parrot AI Reportes Menú Configuración Personal Facturación Inventari…" at bounding box center [411, 199] width 823 height 398
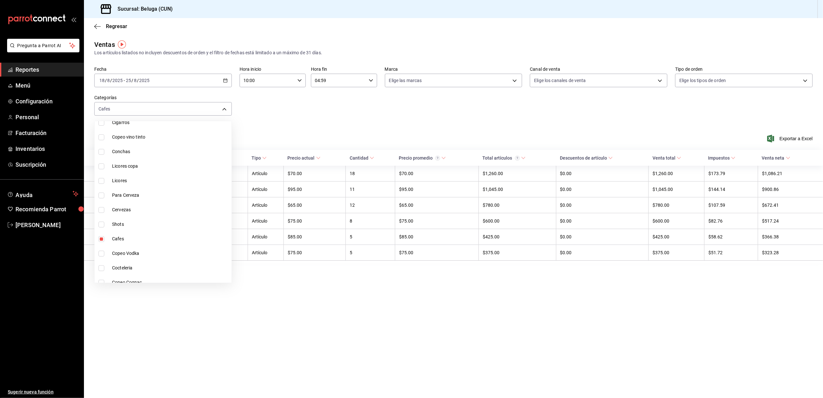
click at [143, 235] on li "Cafes" at bounding box center [163, 239] width 137 height 15
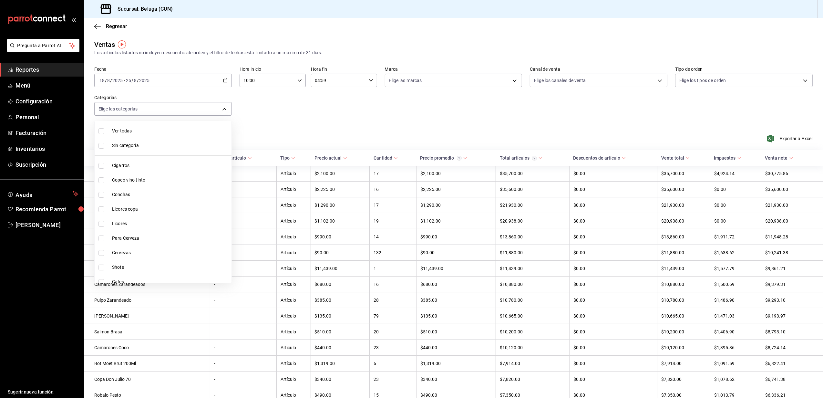
click at [138, 128] on span "Ver todas" at bounding box center [170, 131] width 117 height 7
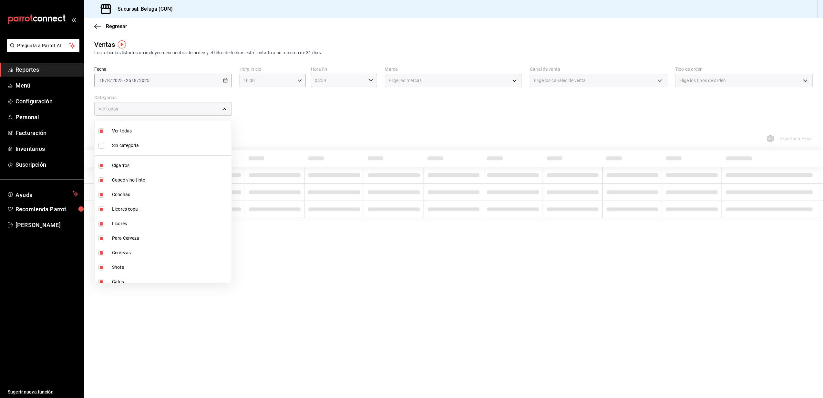
click at [302, 122] on div at bounding box center [411, 199] width 823 height 398
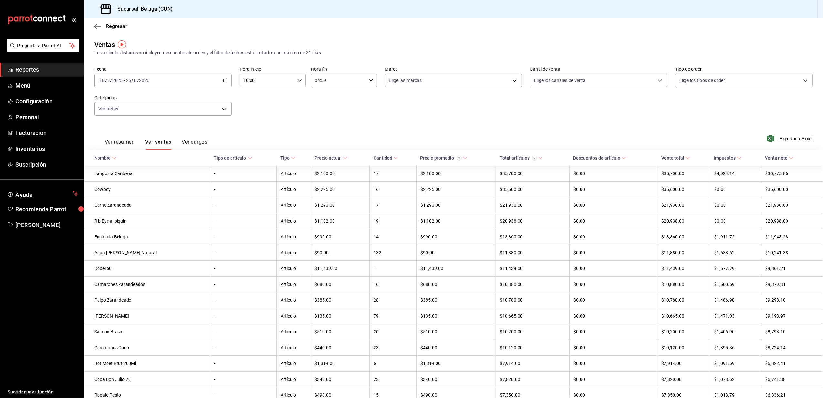
click at [105, 158] on div "Nombre" at bounding box center [102, 157] width 16 height 5
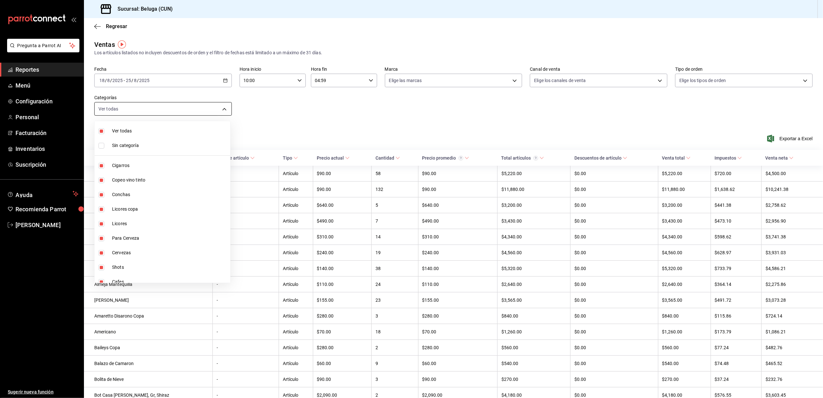
click at [222, 109] on body "Pregunta a Parrot AI Reportes Menú Configuración Personal Facturación Inventari…" at bounding box center [411, 199] width 823 height 398
click at [152, 129] on span "Ver todas" at bounding box center [170, 131] width 116 height 7
click at [139, 234] on span "Ostiones" at bounding box center [170, 231] width 116 height 7
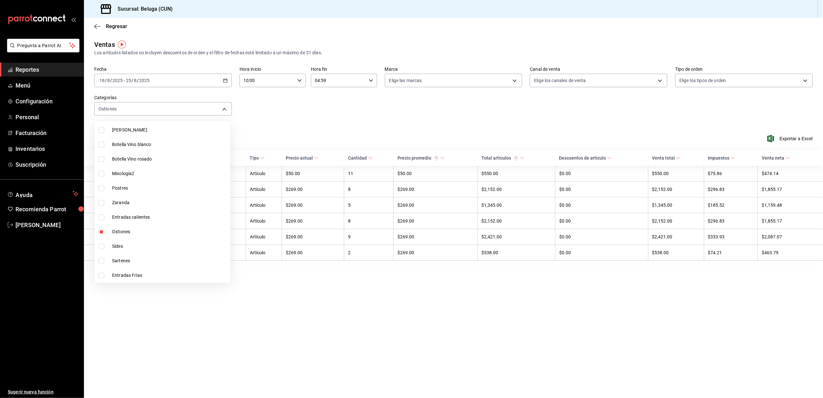
click at [264, 93] on div at bounding box center [411, 199] width 823 height 398
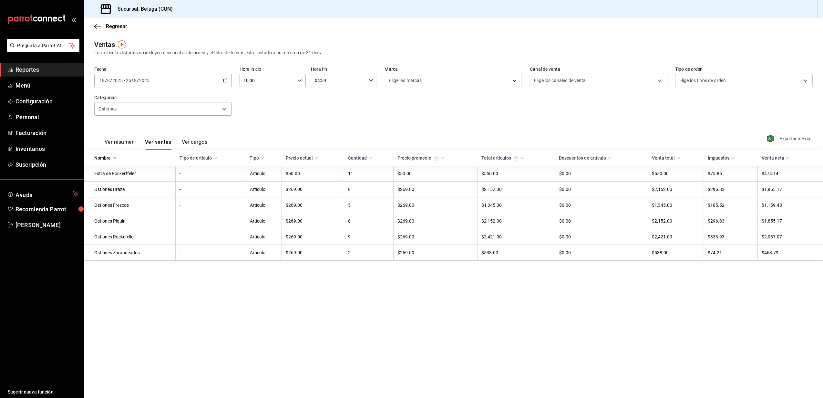
click at [801, 136] on span "Exportar a Excel" at bounding box center [791, 139] width 44 height 8
click at [32, 69] on span "Reportes" at bounding box center [47, 69] width 63 height 9
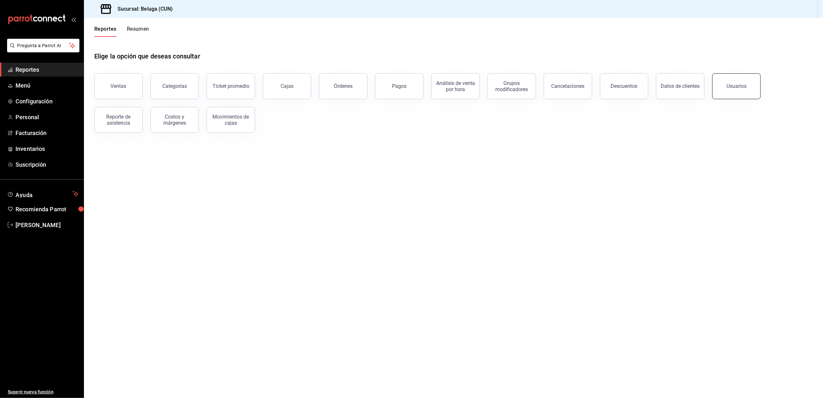
click at [741, 87] on div "Usuarios" at bounding box center [737, 86] width 20 height 6
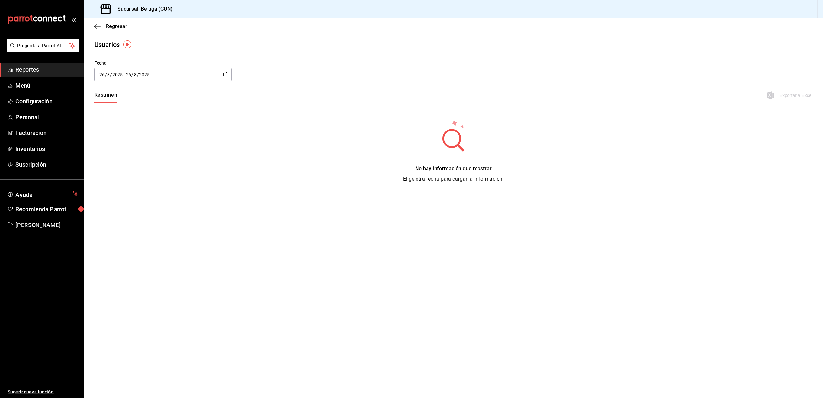
click at [182, 73] on div "[DATE] [DATE] - [DATE] [DATE]" at bounding box center [163, 75] width 138 height 14
click at [127, 168] on li "Rango de fechas" at bounding box center [124, 168] width 61 height 15
click at [169, 159] on abbr "18" at bounding box center [169, 160] width 4 height 5
click at [240, 161] on button "24" at bounding box center [237, 160] width 11 height 12
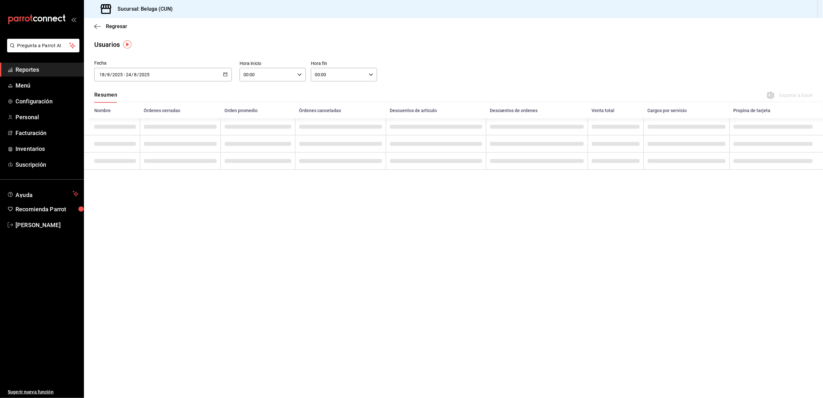
click at [225, 72] on icon "button" at bounding box center [225, 74] width 5 height 5
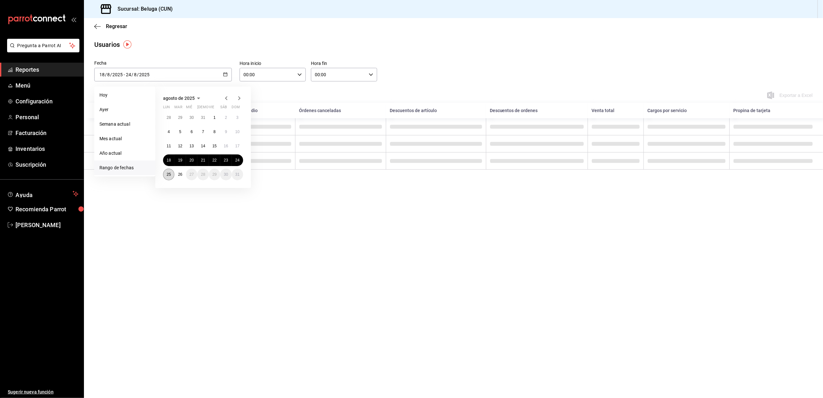
click at [171, 174] on button "25" at bounding box center [168, 175] width 11 height 12
click at [169, 161] on abbr "18" at bounding box center [169, 160] width 4 height 5
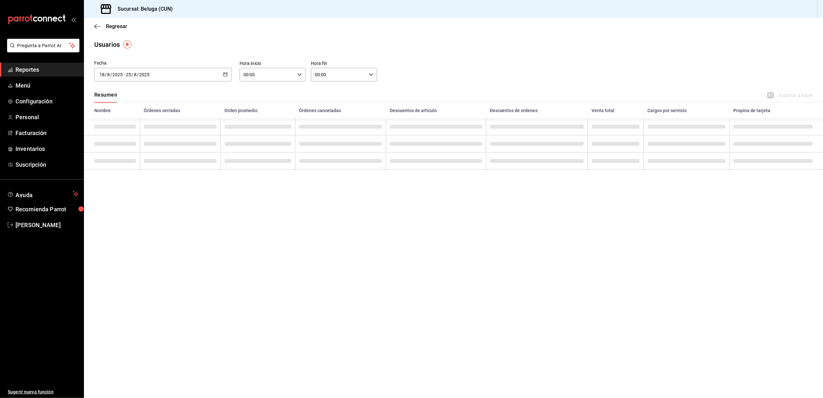
click at [292, 68] on input "00:00" at bounding box center [267, 74] width 55 height 13
click at [257, 115] on span "10" at bounding box center [256, 116] width 23 height 5
click at [347, 84] on div at bounding box center [411, 199] width 823 height 398
click at [362, 77] on input "00:00" at bounding box center [338, 74] width 55 height 13
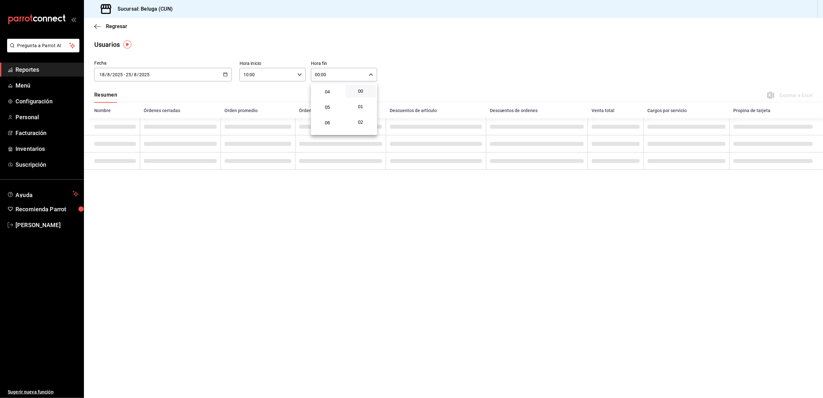
scroll to position [43, 0]
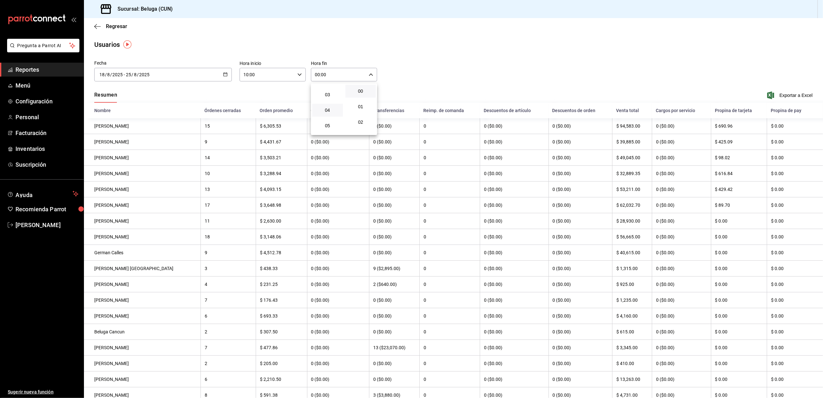
click at [328, 106] on button "04" at bounding box center [327, 110] width 31 height 13
click at [449, 54] on div at bounding box center [411, 199] width 823 height 398
click at [801, 98] on span "Exportar a Excel" at bounding box center [791, 95] width 44 height 8
click at [583, 47] on div "Usuarios" at bounding box center [453, 45] width 739 height 10
